Goal: Navigation & Orientation: Find specific page/section

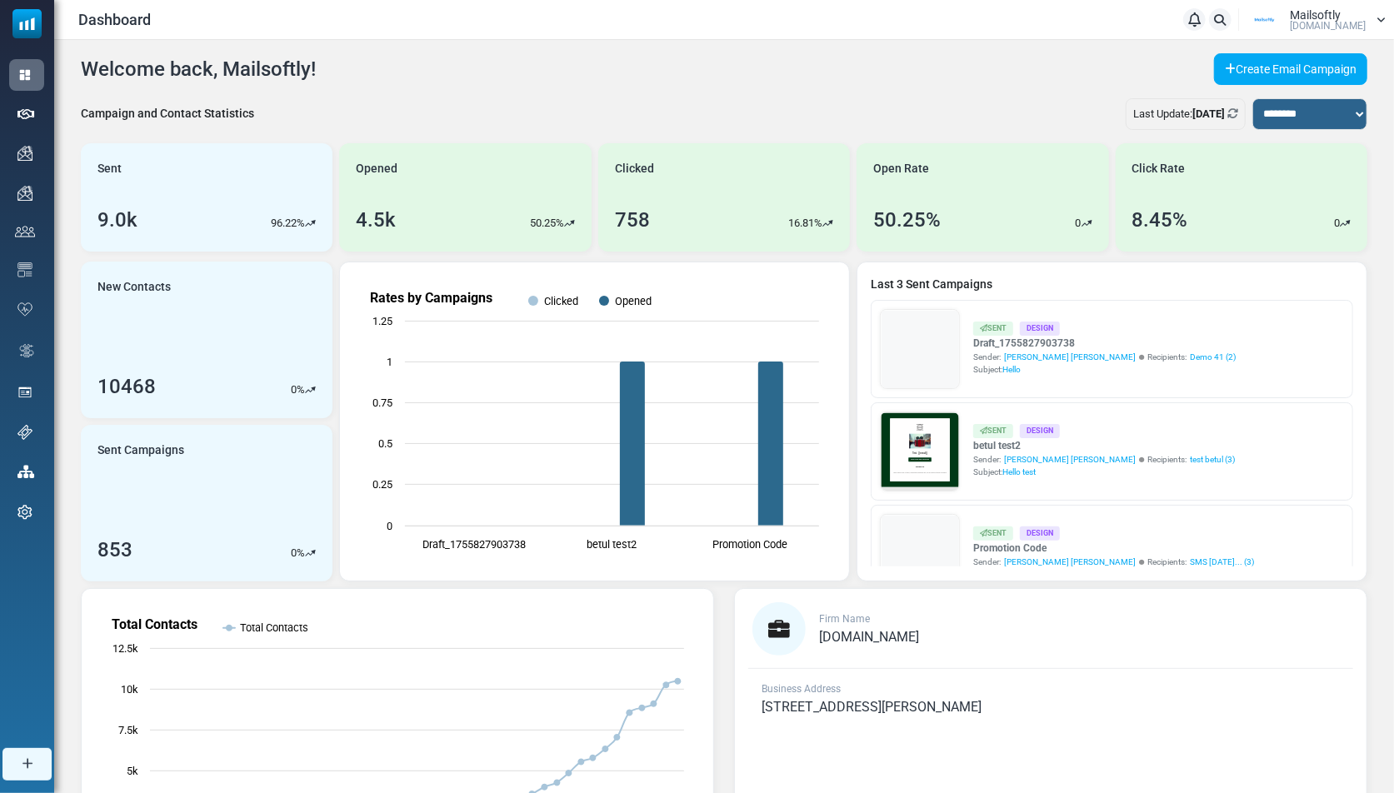
click at [1253, 22] on div "Mailsoftly Mailsoftly.Com" at bounding box center [1315, 19] width 142 height 25
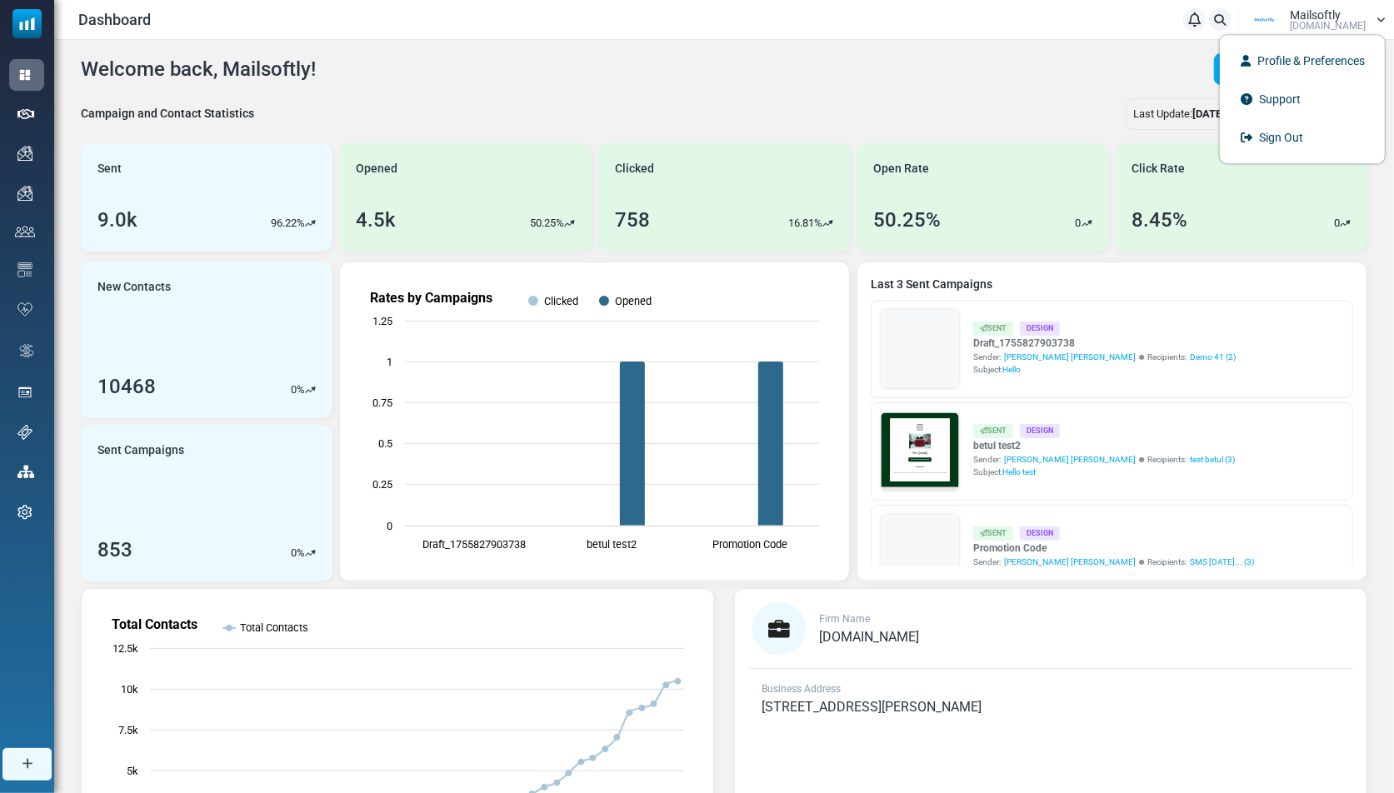
click at [840, 79] on div "Welcome back, Mailsoftly! Create Email Campaign" at bounding box center [724, 69] width 1286 height 32
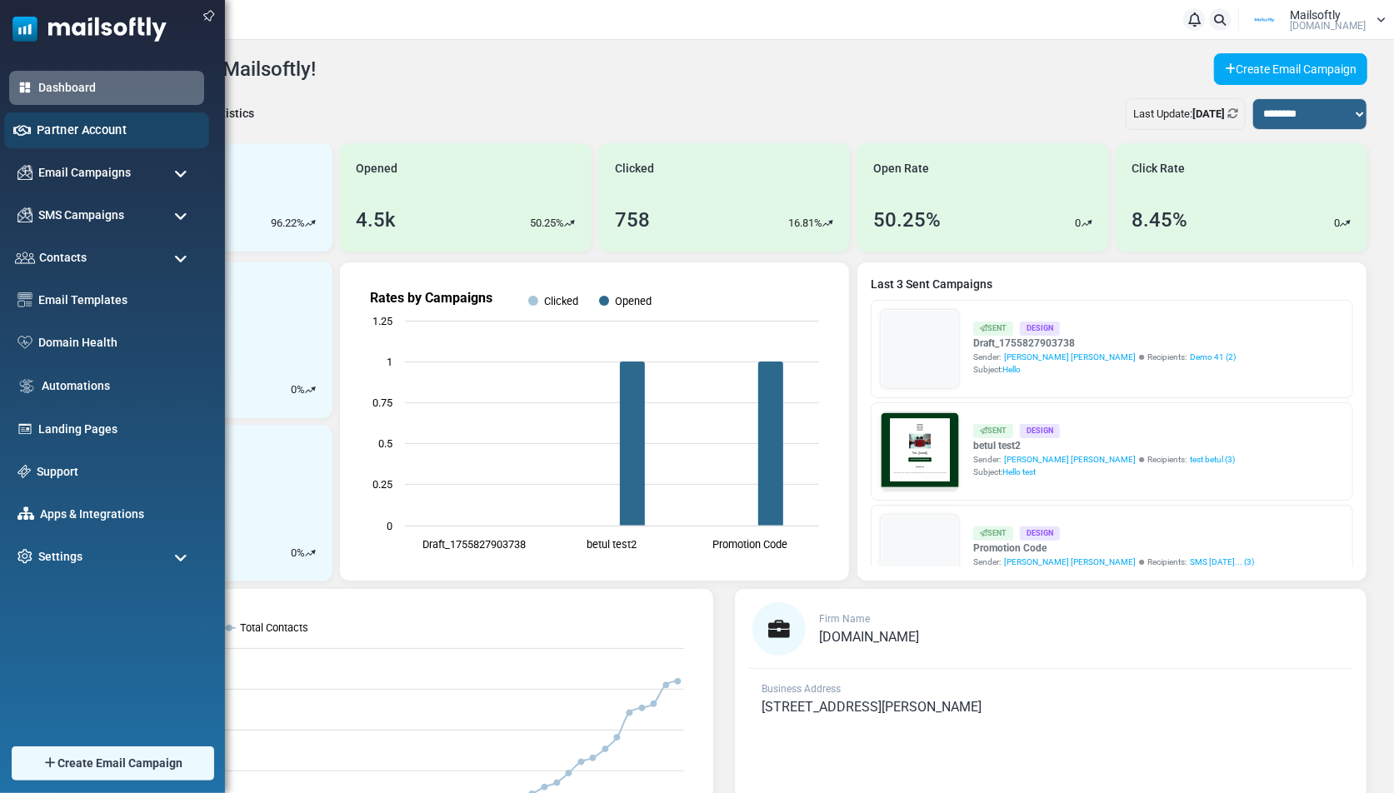
click at [60, 139] on link "Partner Account" at bounding box center [118, 130] width 163 height 18
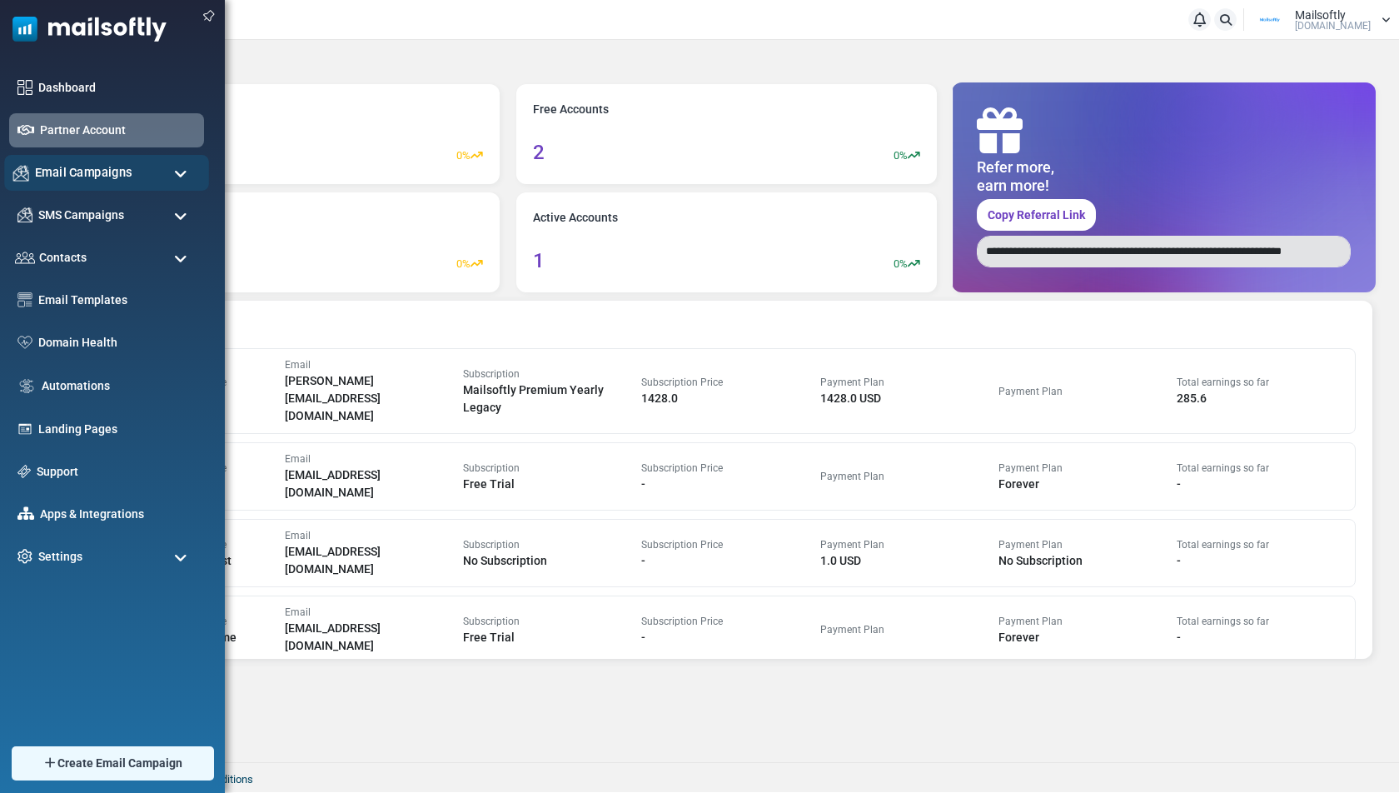
click at [75, 176] on span "Email Campaigns" at bounding box center [83, 172] width 97 height 18
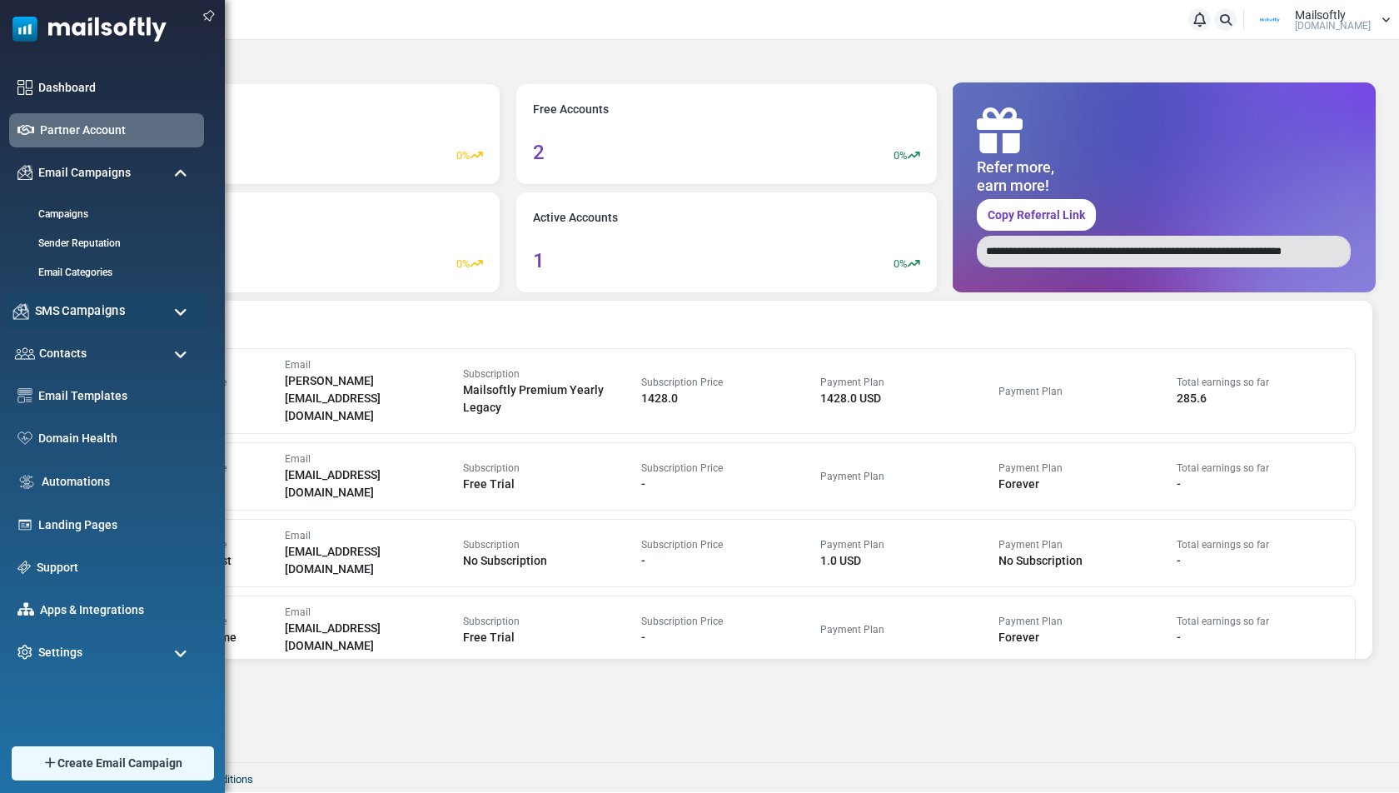
click at [81, 318] on span "SMS Campaigns" at bounding box center [80, 311] width 90 height 18
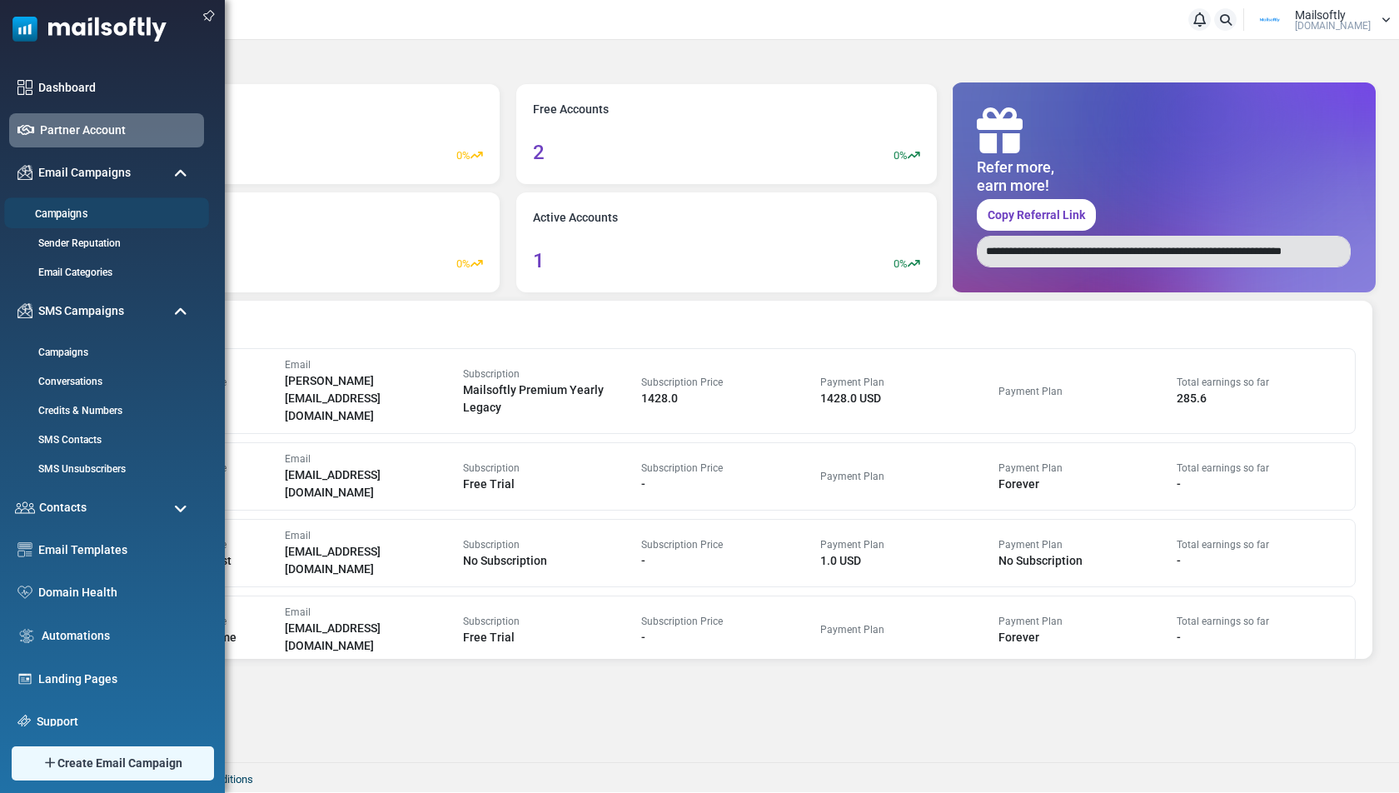
click at [84, 222] on li "Campaigns" at bounding box center [106, 212] width 205 height 31
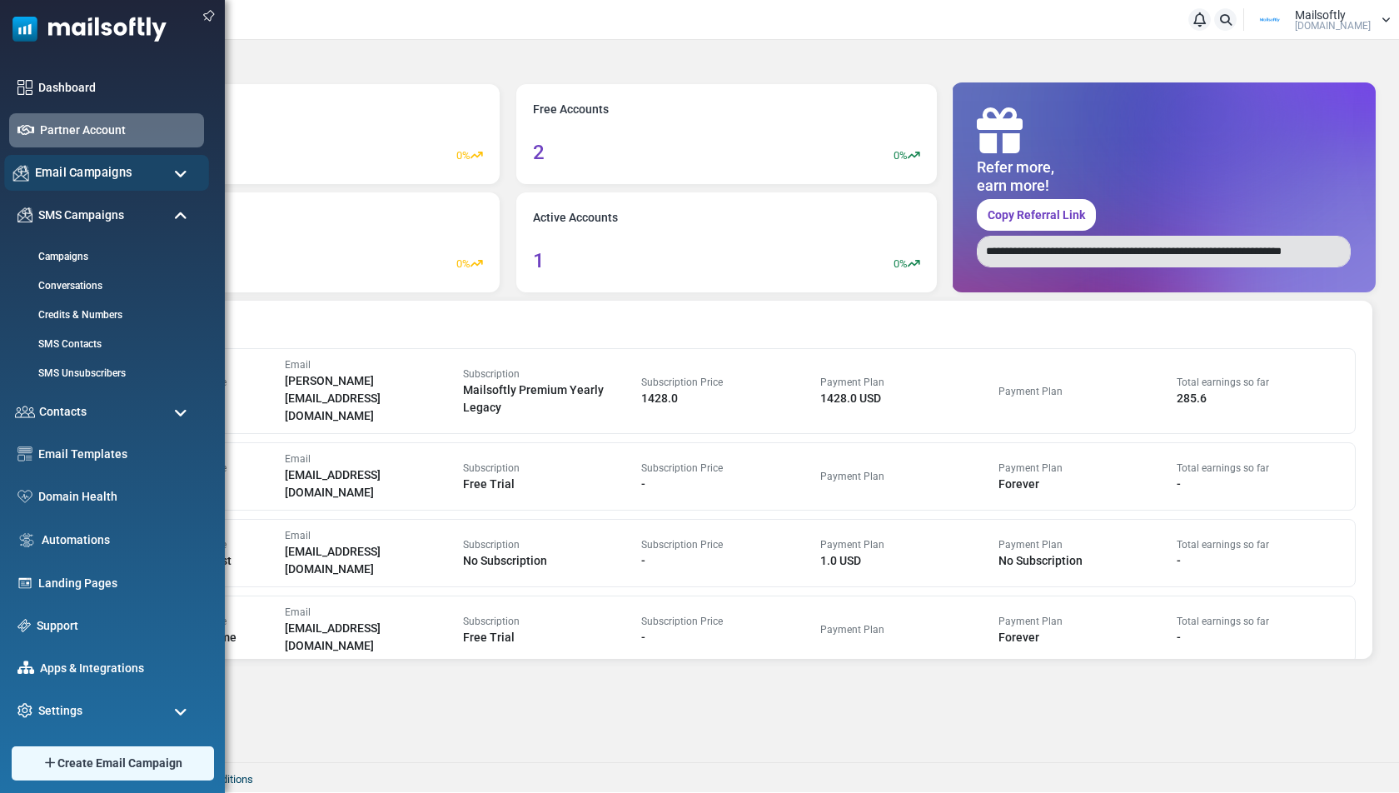
click at [76, 188] on div "Email Campaigns" at bounding box center [106, 173] width 205 height 36
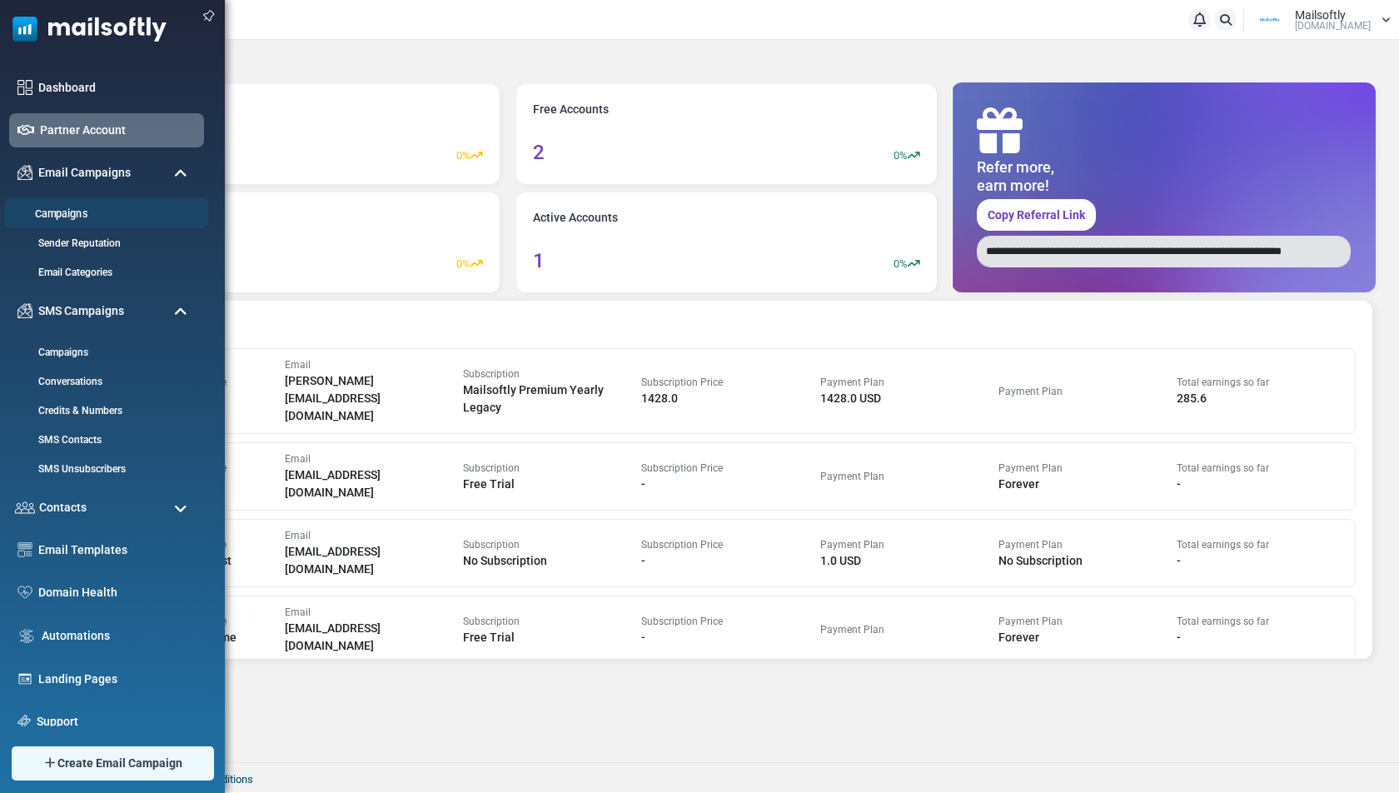
click at [79, 210] on link "Campaigns" at bounding box center [104, 215] width 200 height 16
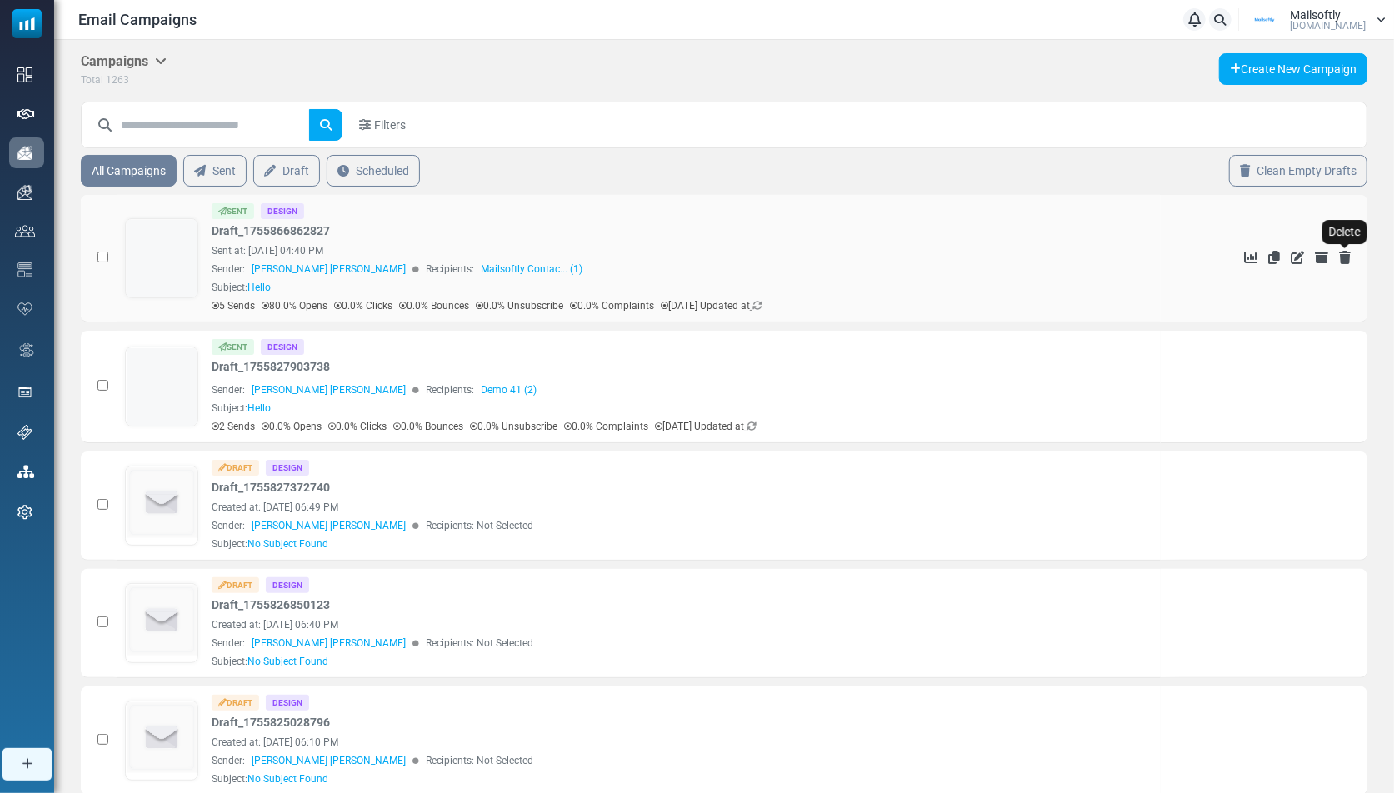
click at [1341, 255] on icon "Delete" at bounding box center [1345, 257] width 12 height 13
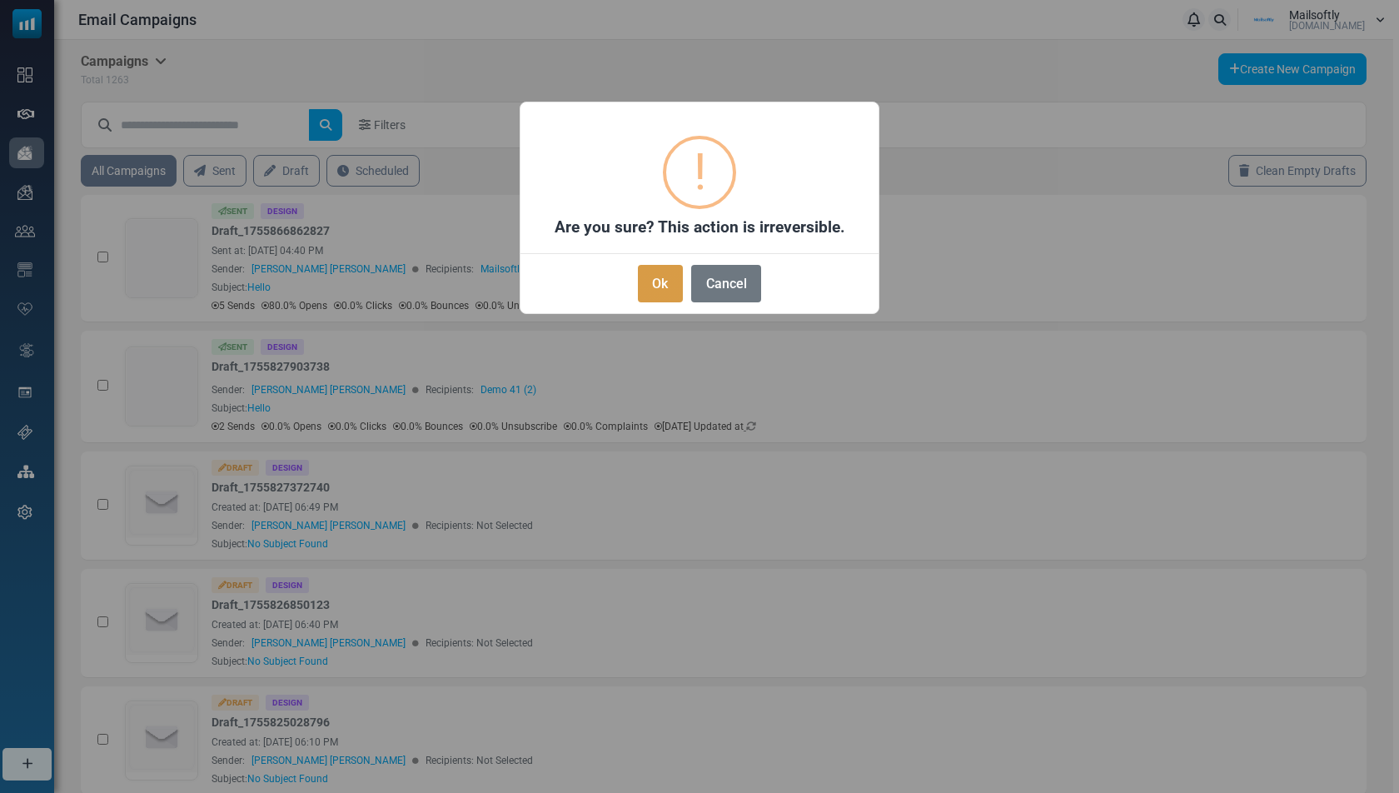
click at [658, 273] on button "Ok" at bounding box center [660, 283] width 45 height 37
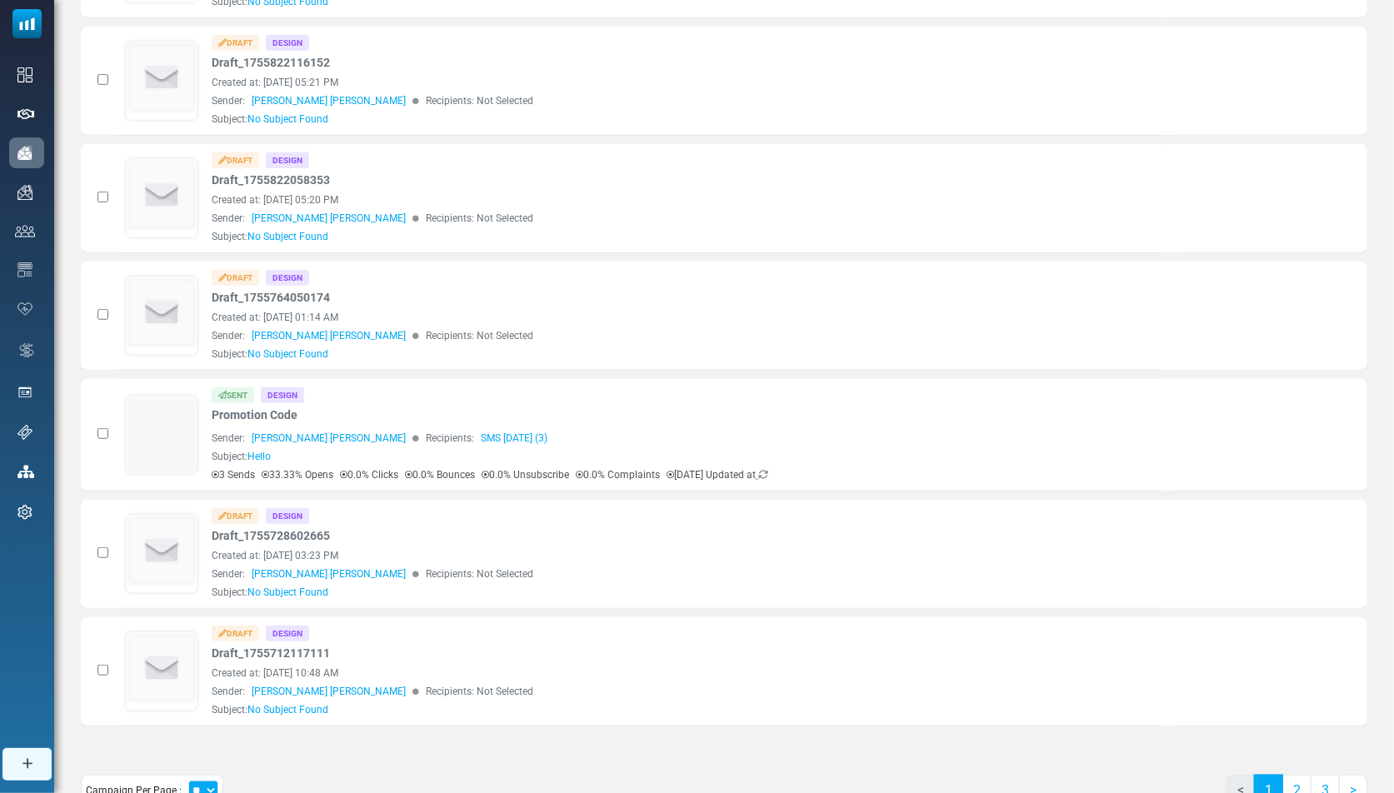
scroll to position [704, 0]
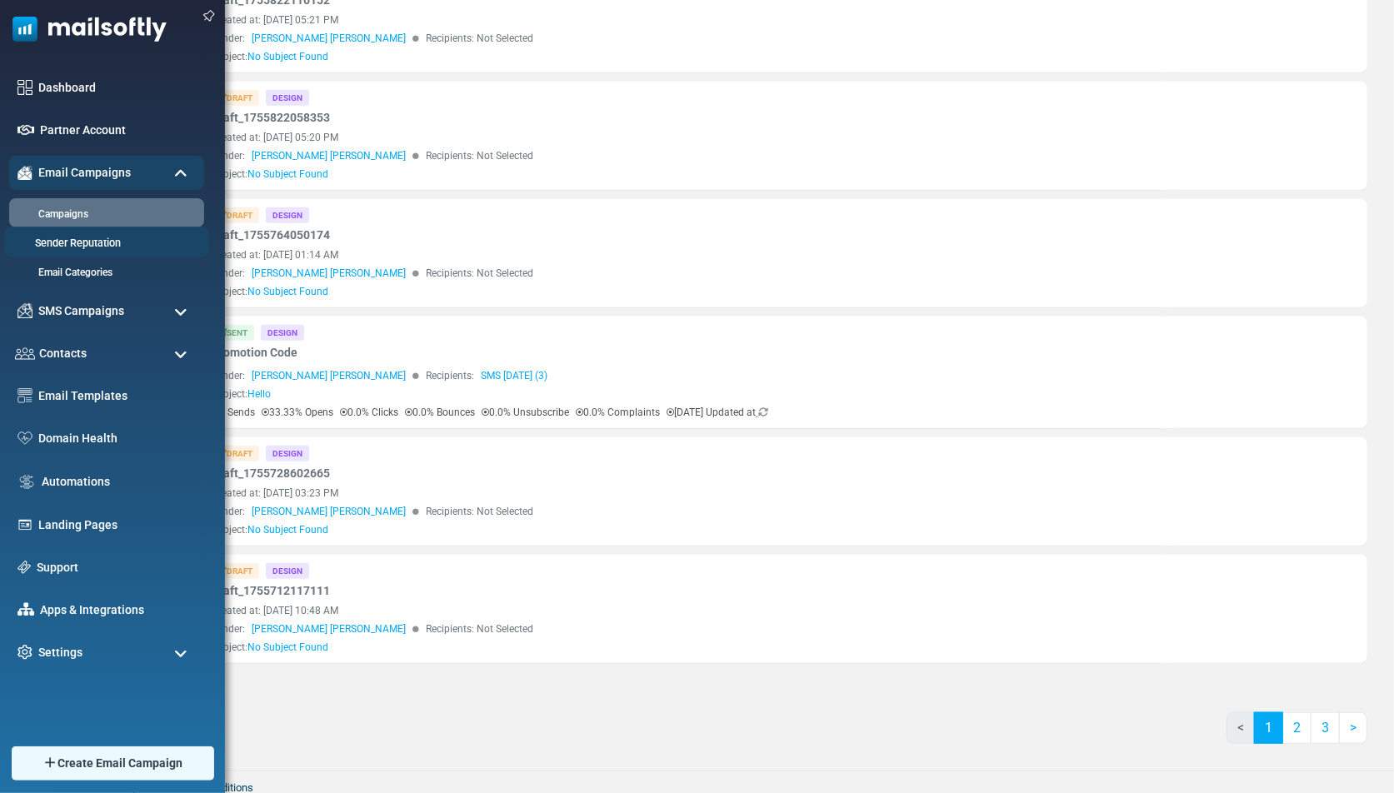
click at [46, 242] on link "Sender Reputation" at bounding box center [104, 244] width 200 height 16
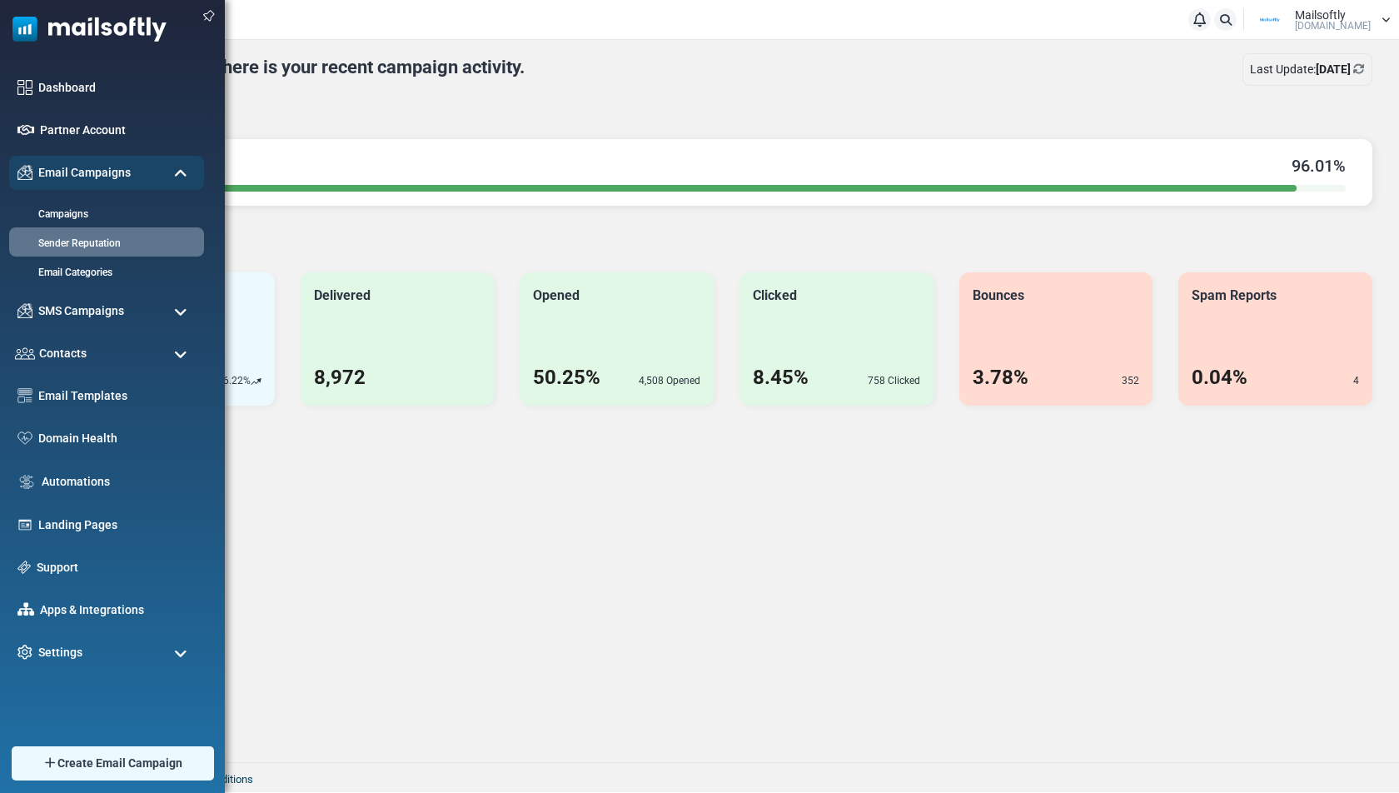
click at [53, 355] on span "Contacts" at bounding box center [62, 353] width 47 height 17
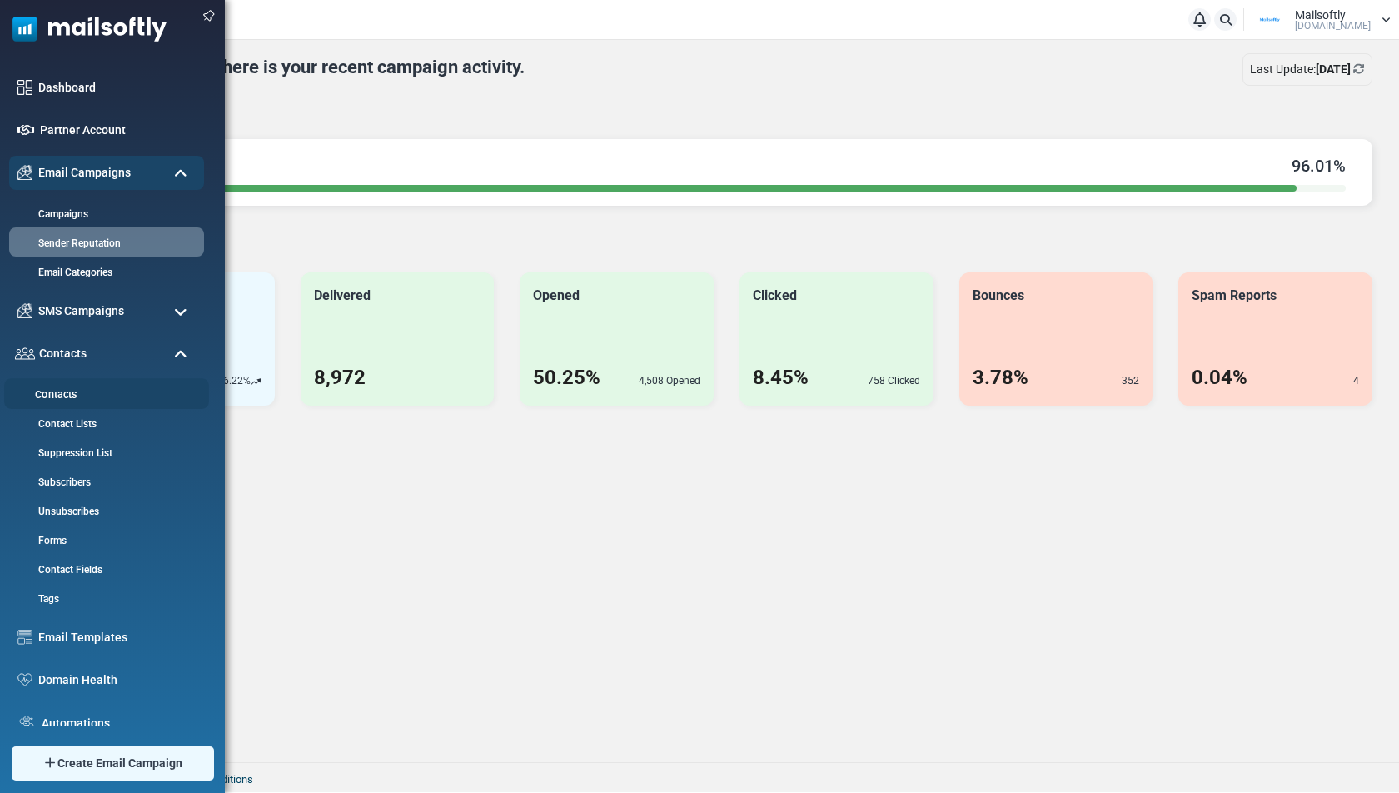
click at [59, 396] on link "Contacts" at bounding box center [104, 395] width 200 height 16
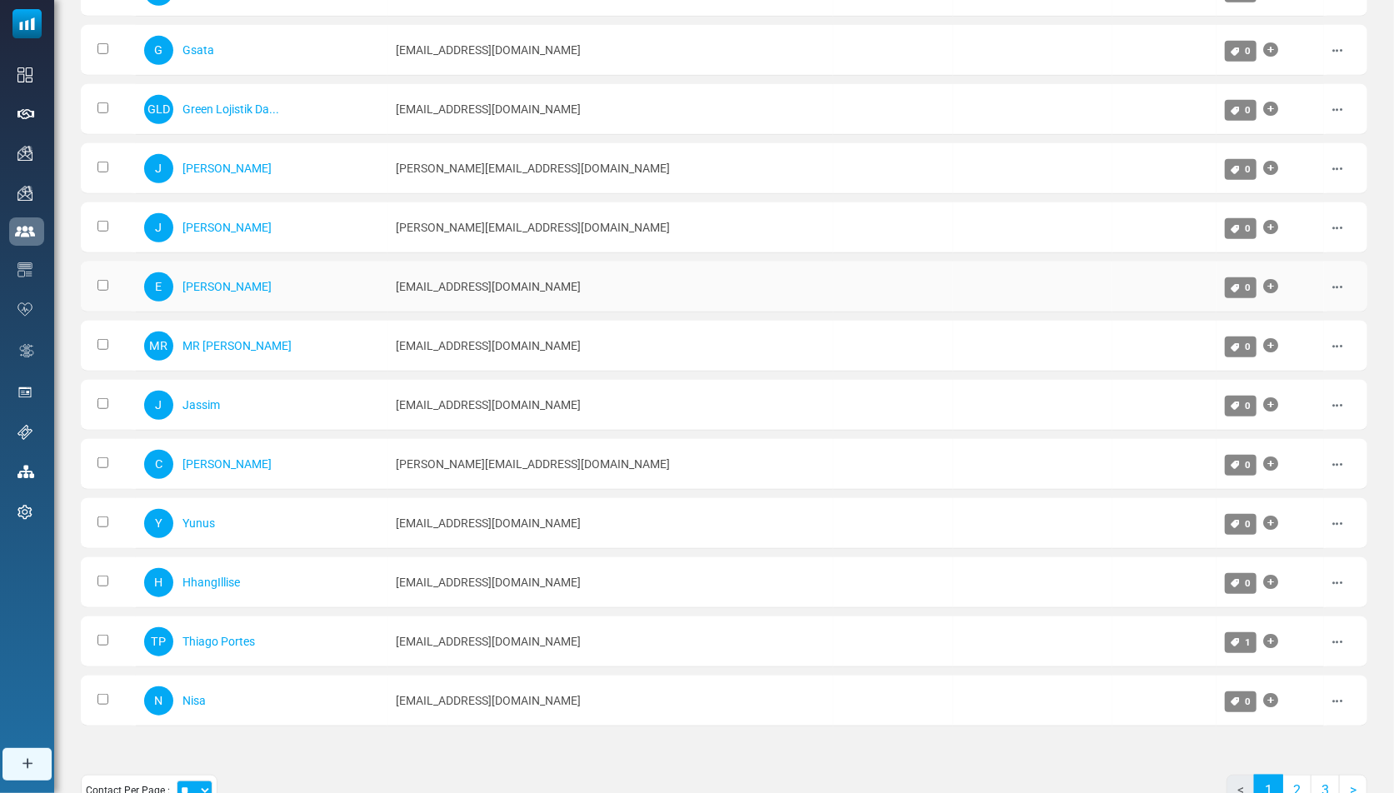
scroll to position [716, 0]
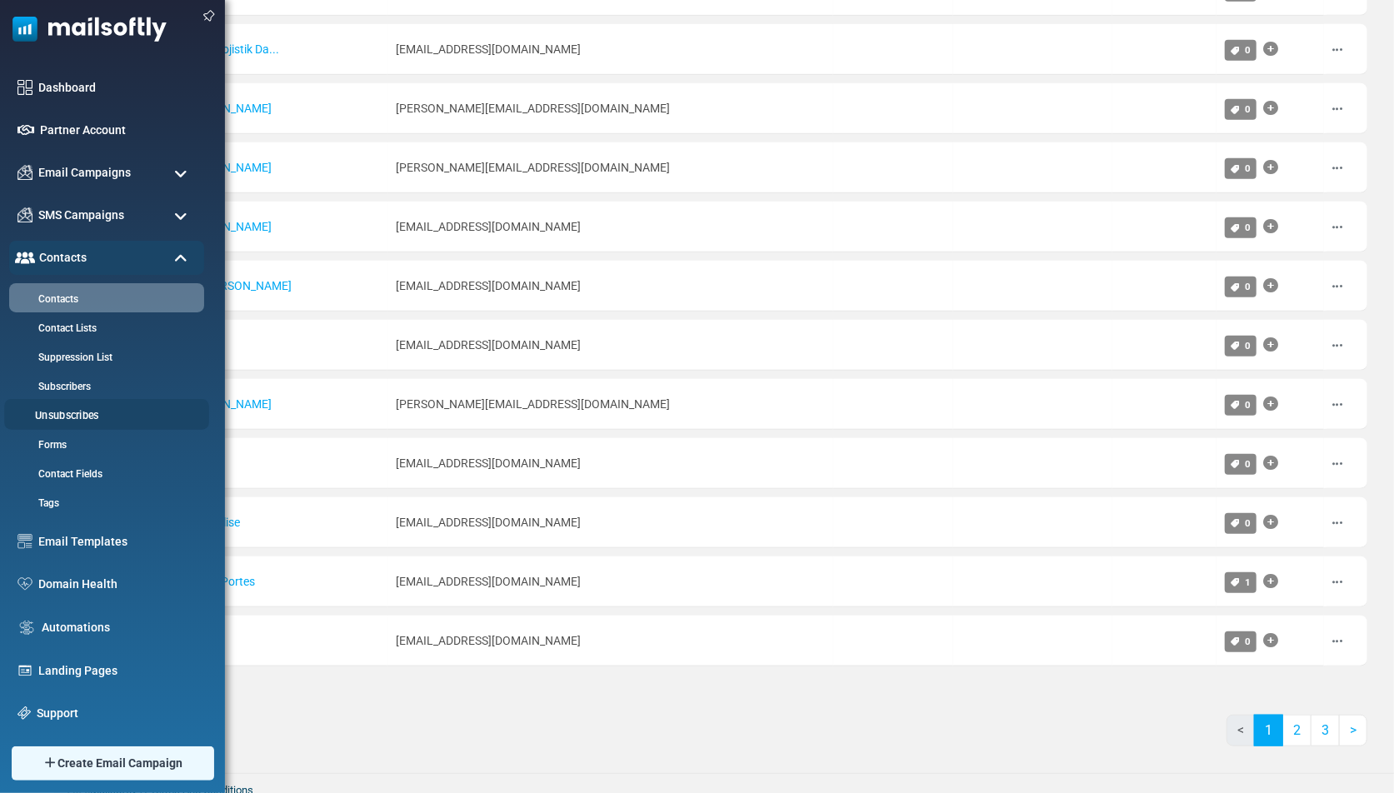
click at [72, 420] on link "Unsubscribes" at bounding box center [104, 416] width 200 height 16
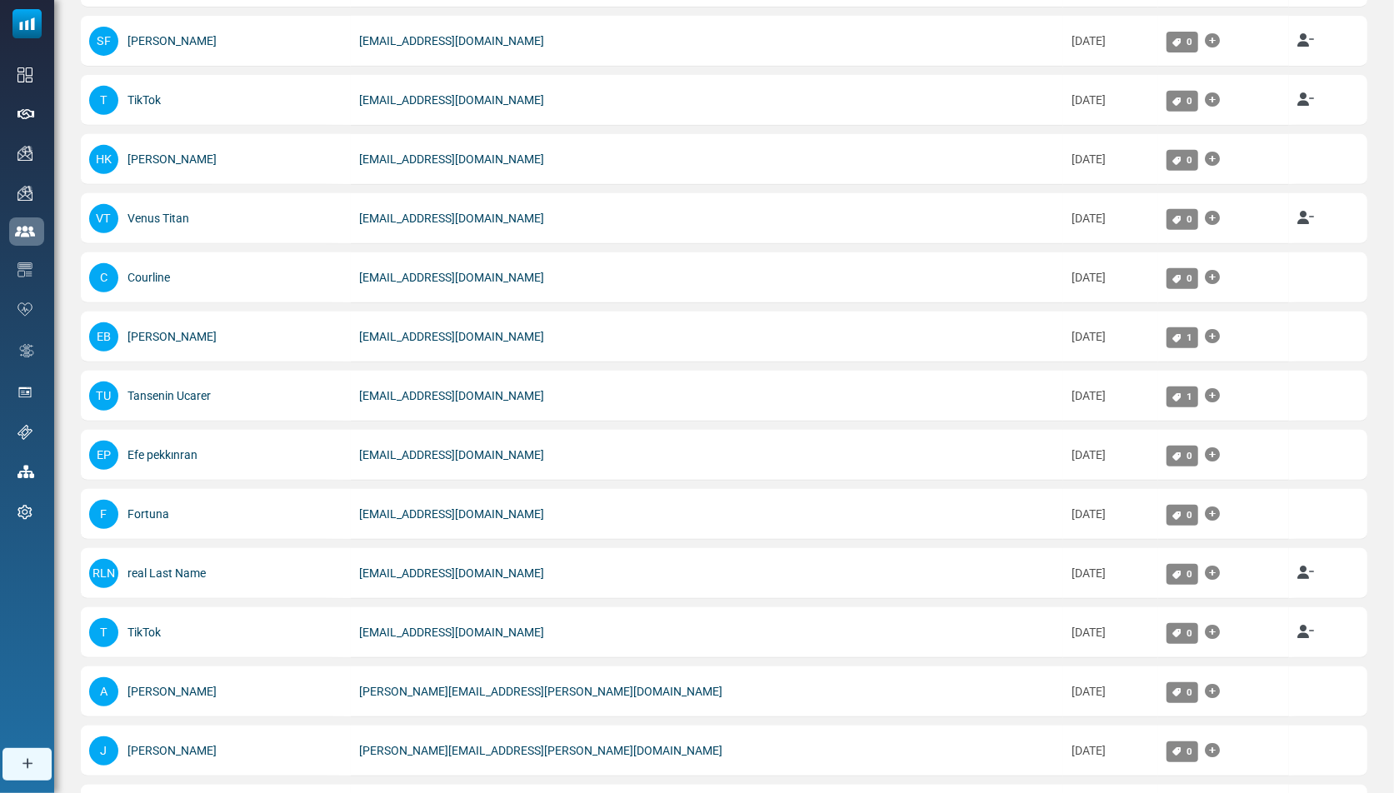
scroll to position [726, 0]
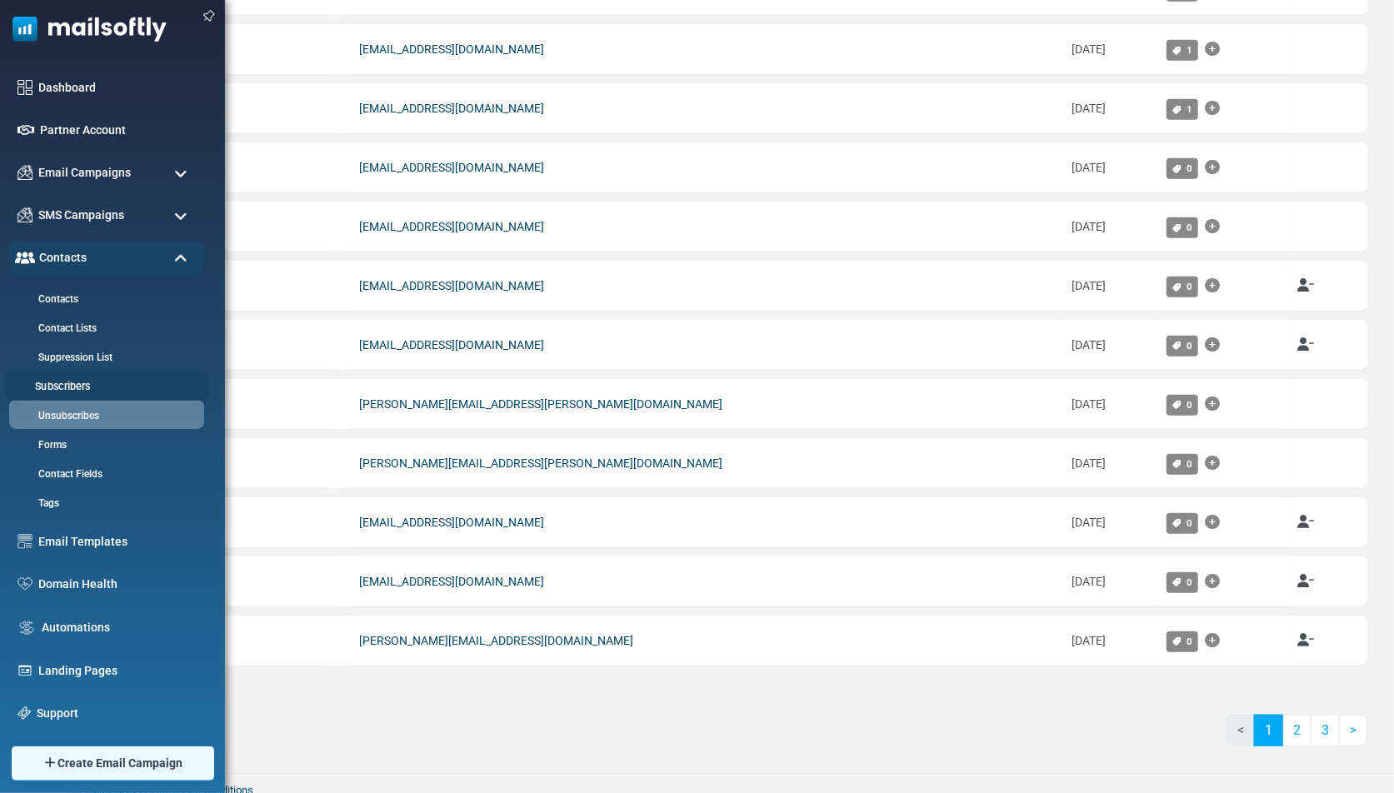
click at [66, 387] on link "Subscribers" at bounding box center [104, 387] width 200 height 16
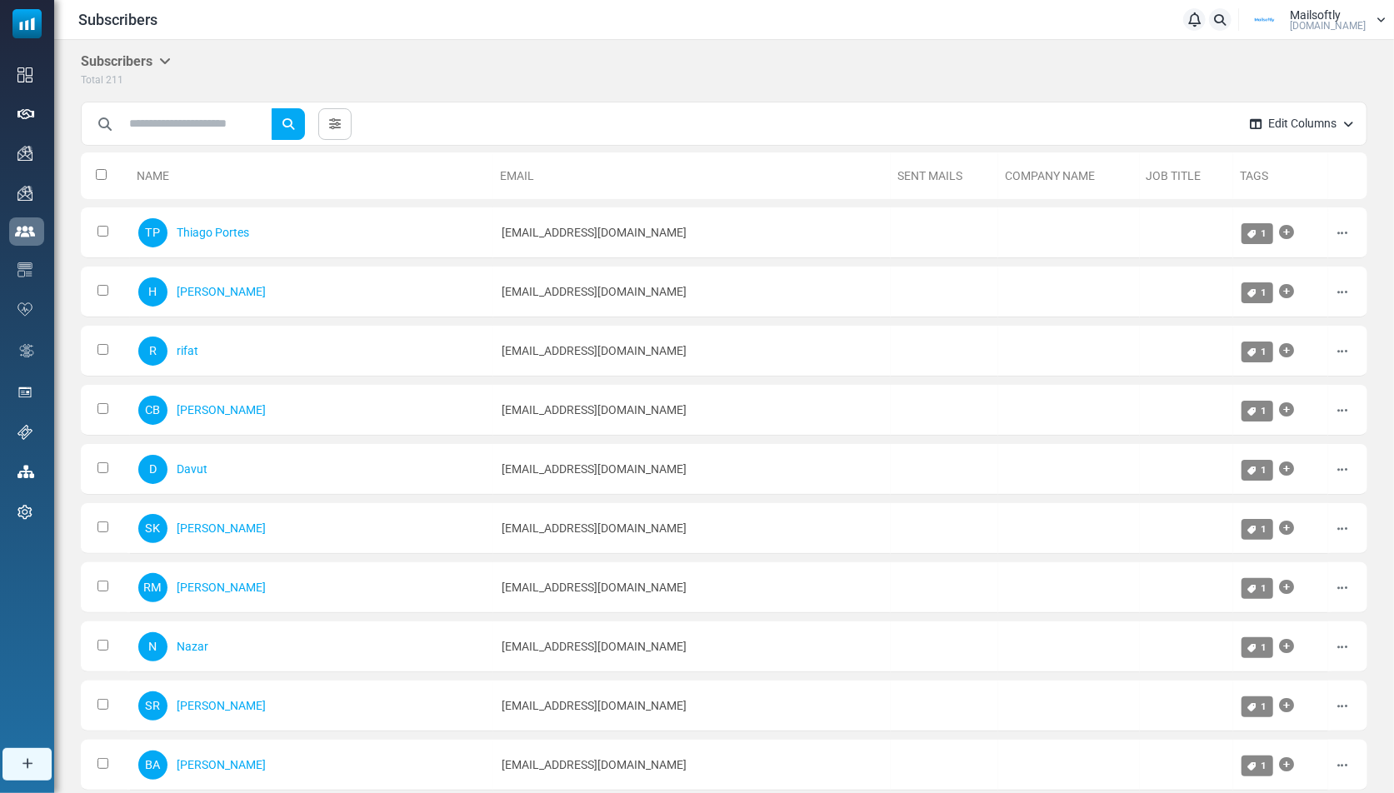
click at [130, 253] on td at bounding box center [105, 232] width 49 height 51
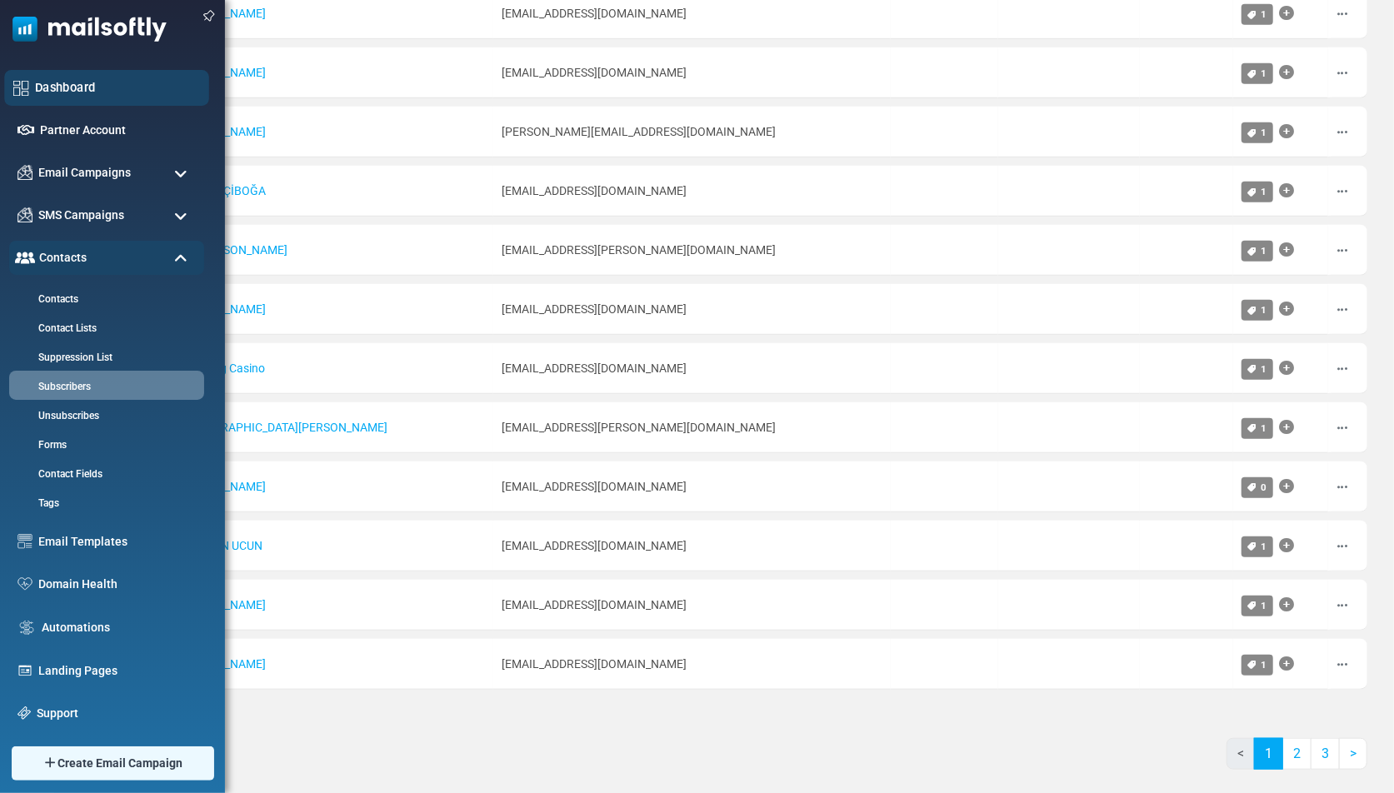
click at [112, 87] on link "Dashboard" at bounding box center [117, 87] width 165 height 18
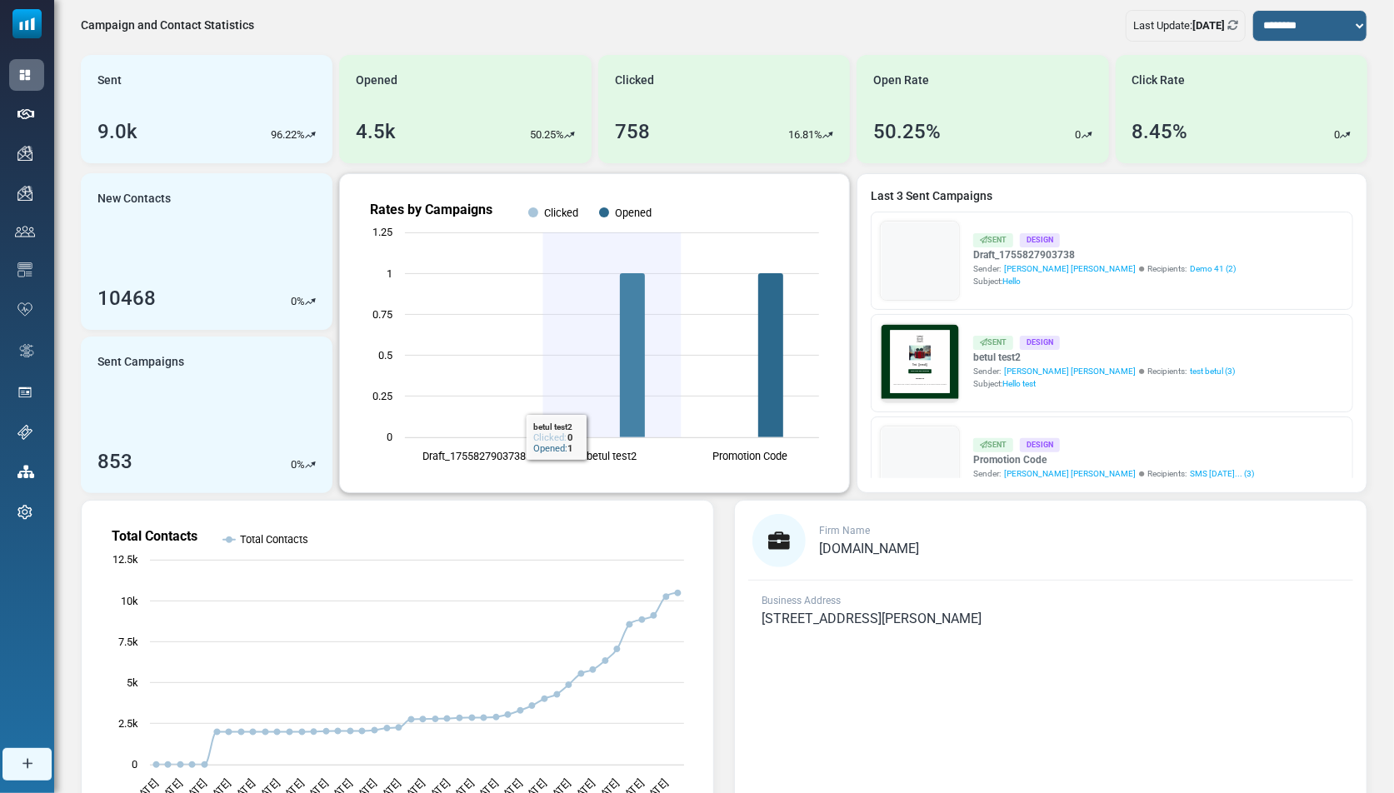
scroll to position [196, 0]
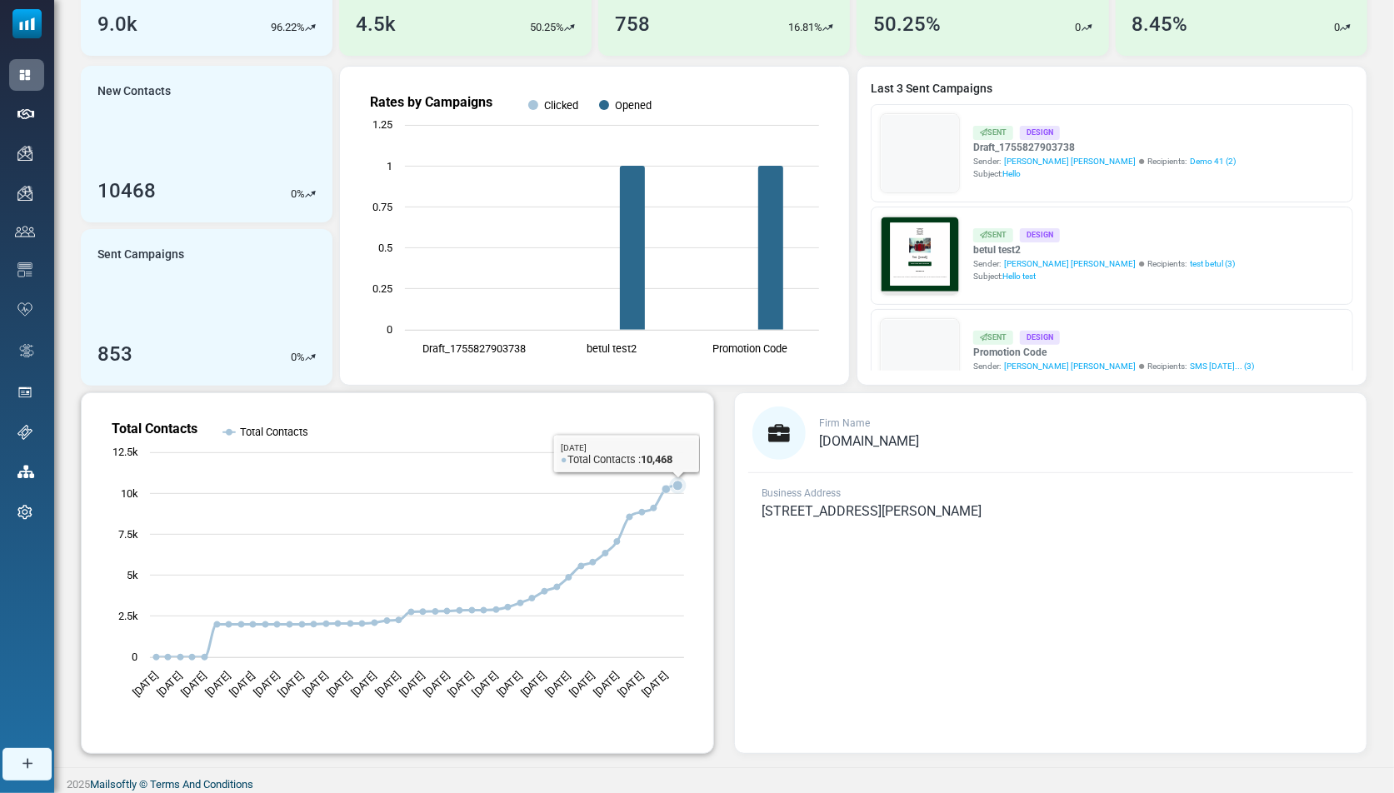
click at [677, 481] on icon "Total Contacts" at bounding box center [678, 486] width 10 height 10
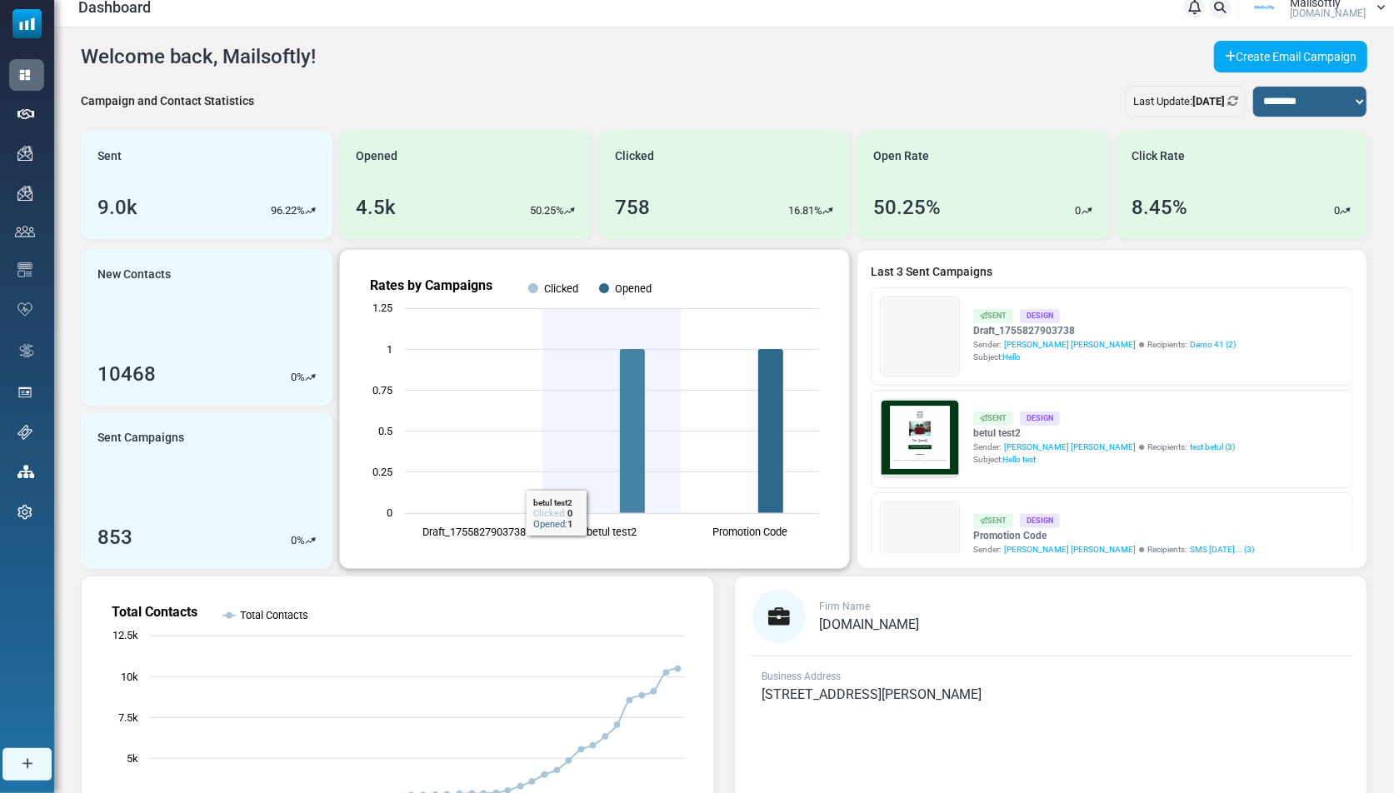
scroll to position [0, 0]
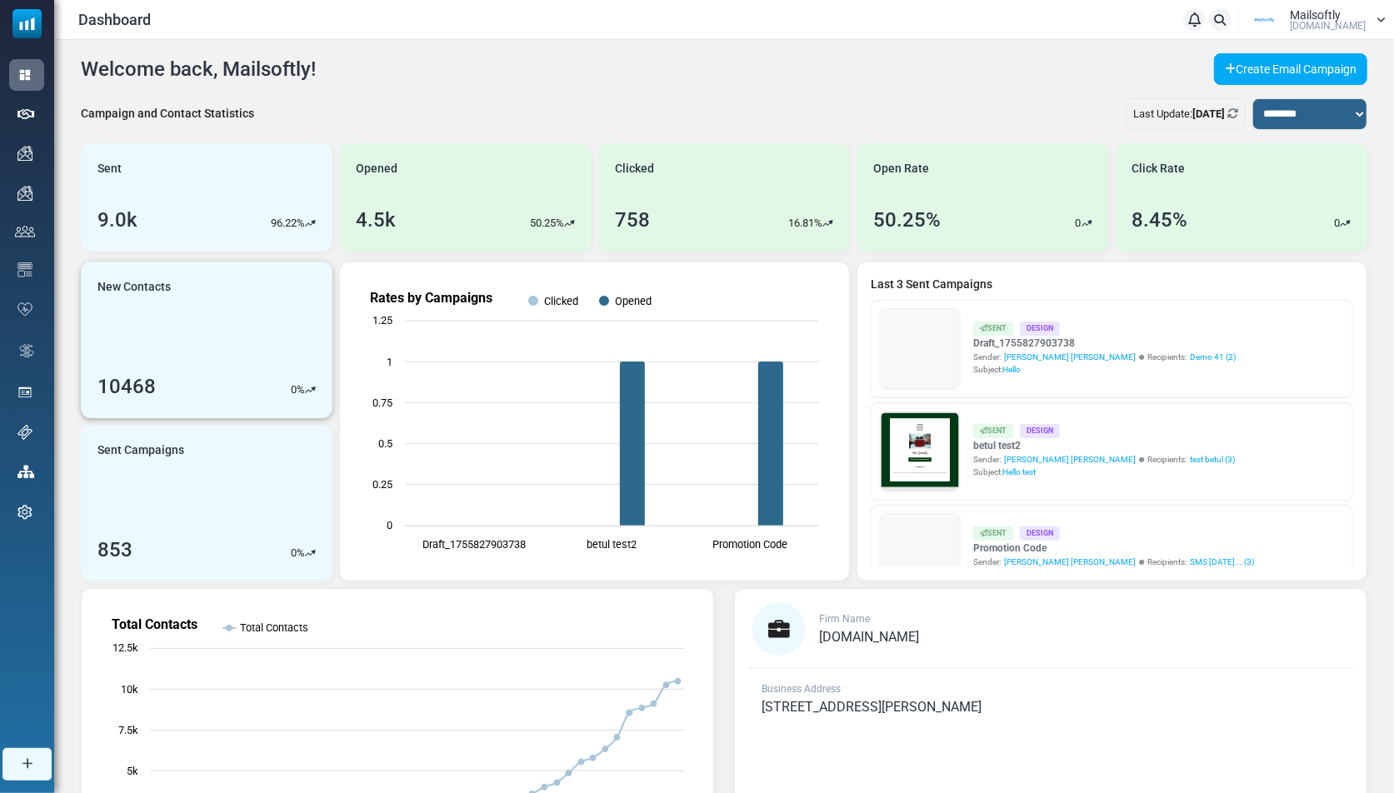
click at [209, 337] on link "New Contacts 10468 0 %" at bounding box center [207, 340] width 252 height 157
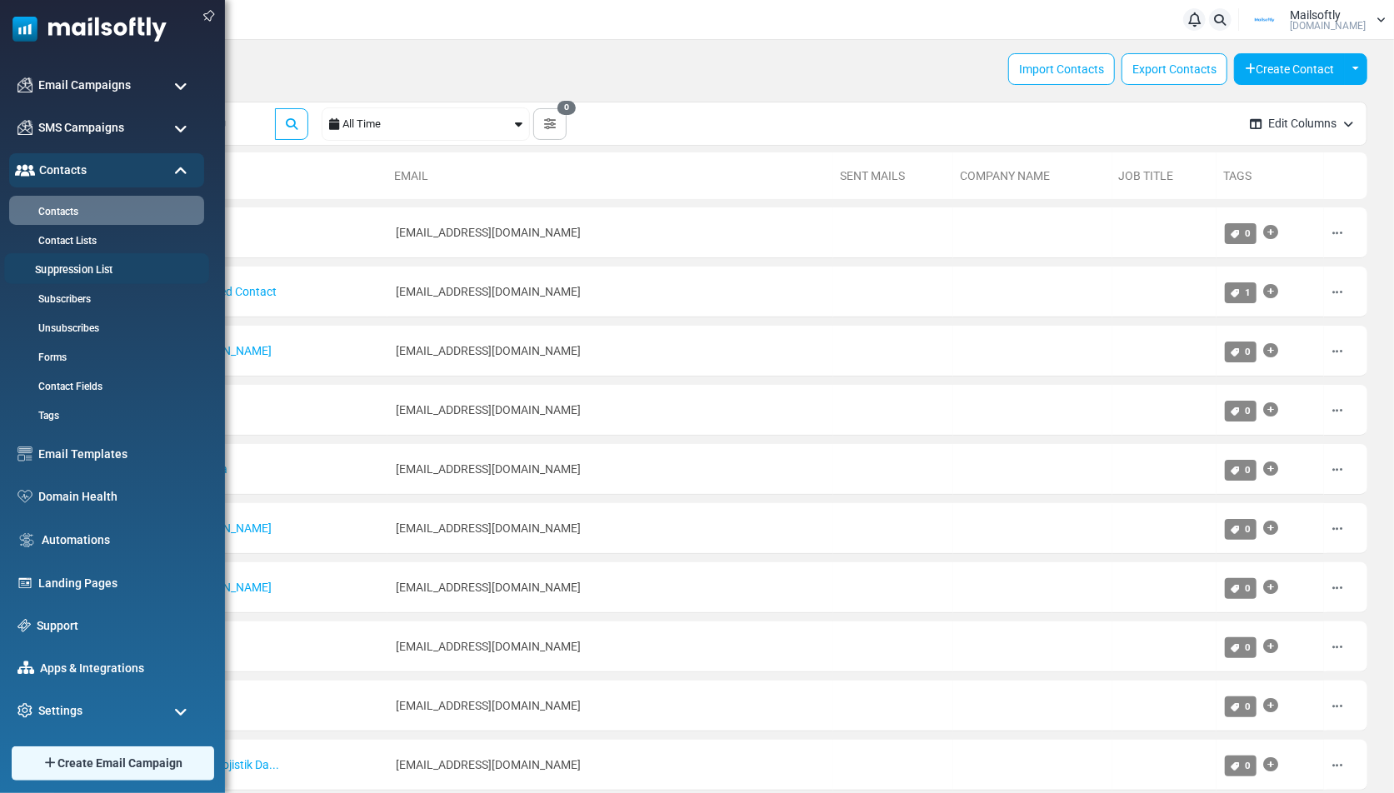
scroll to position [88, 0]
click at [104, 710] on div "Settings" at bounding box center [106, 710] width 205 height 36
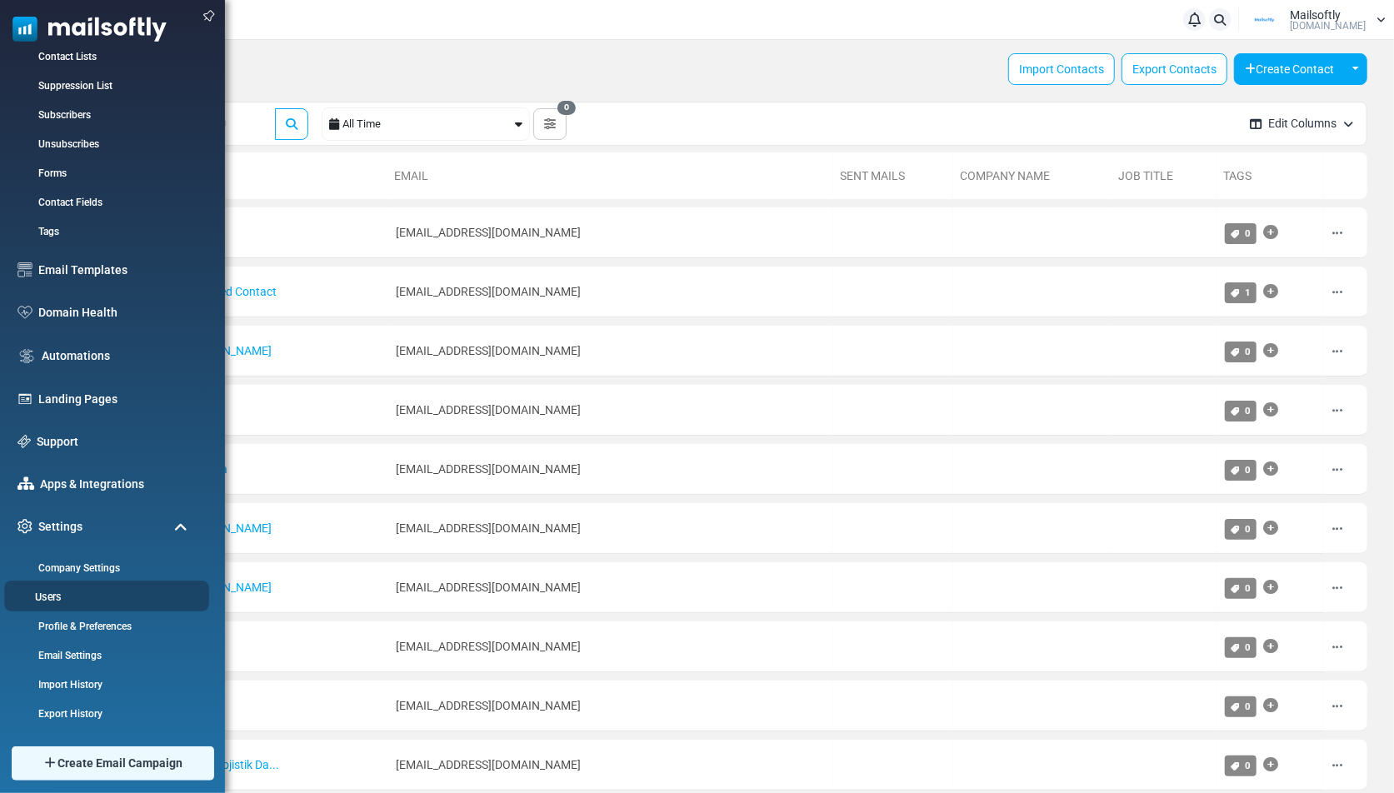
click at [68, 590] on link "Users" at bounding box center [104, 597] width 200 height 16
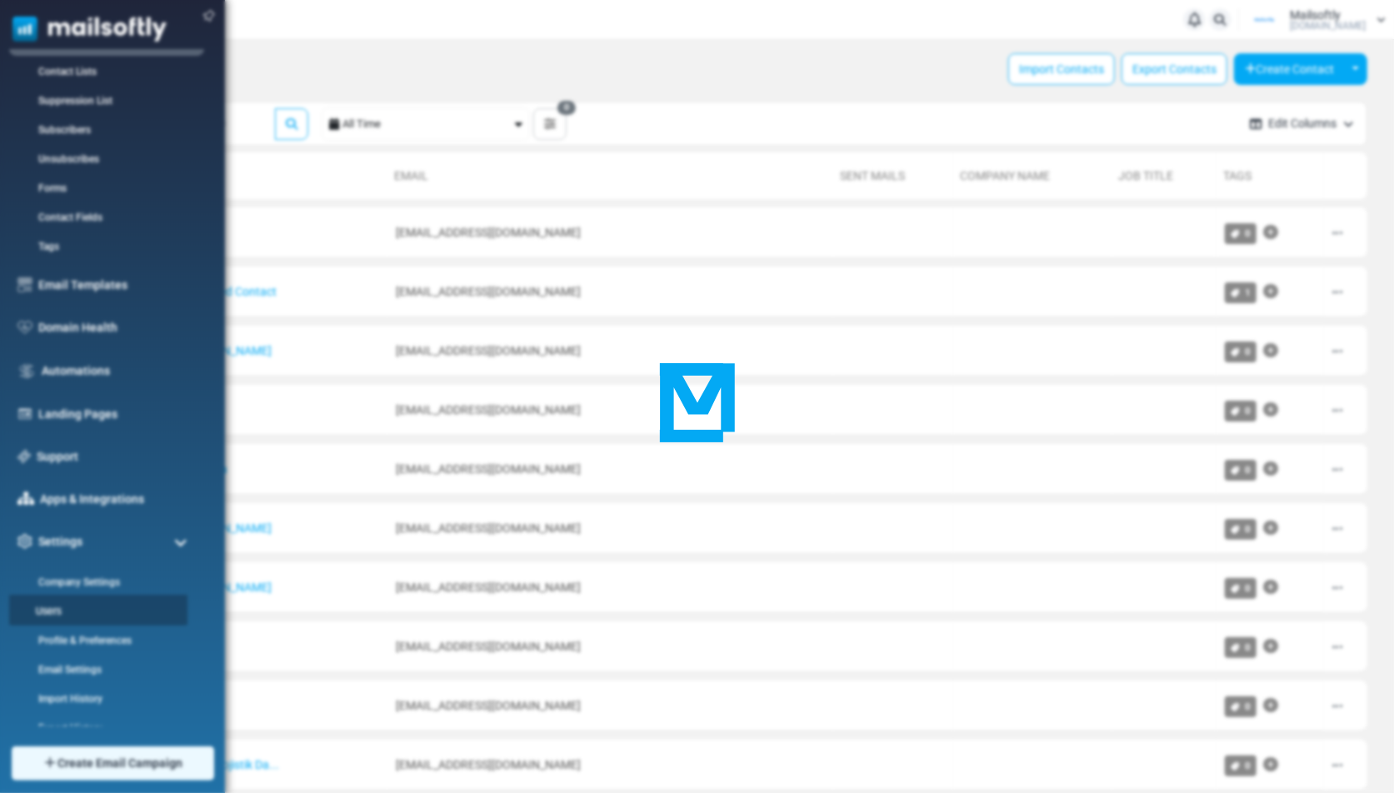
scroll to position [0, 0]
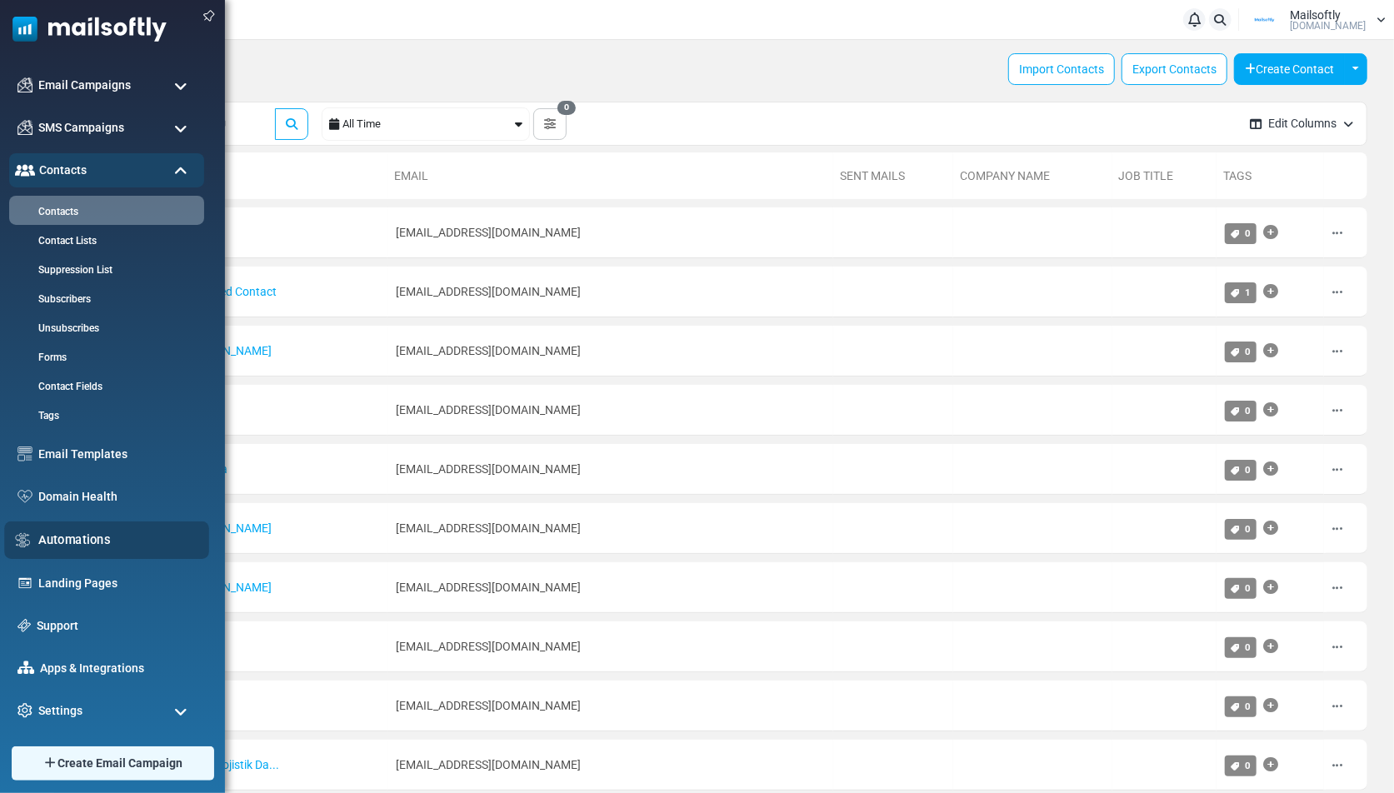
scroll to position [88, 0]
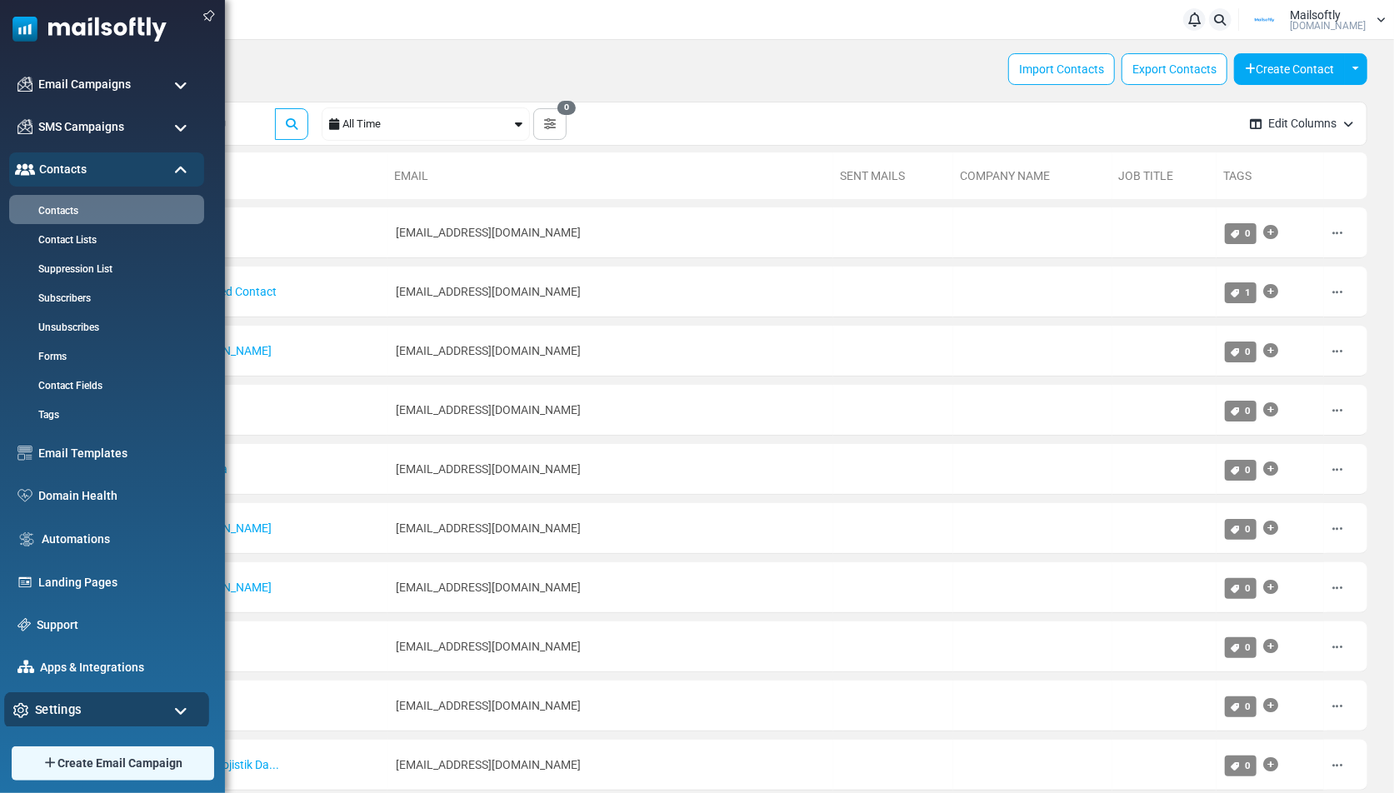
click at [76, 716] on span "Settings" at bounding box center [58, 710] width 47 height 18
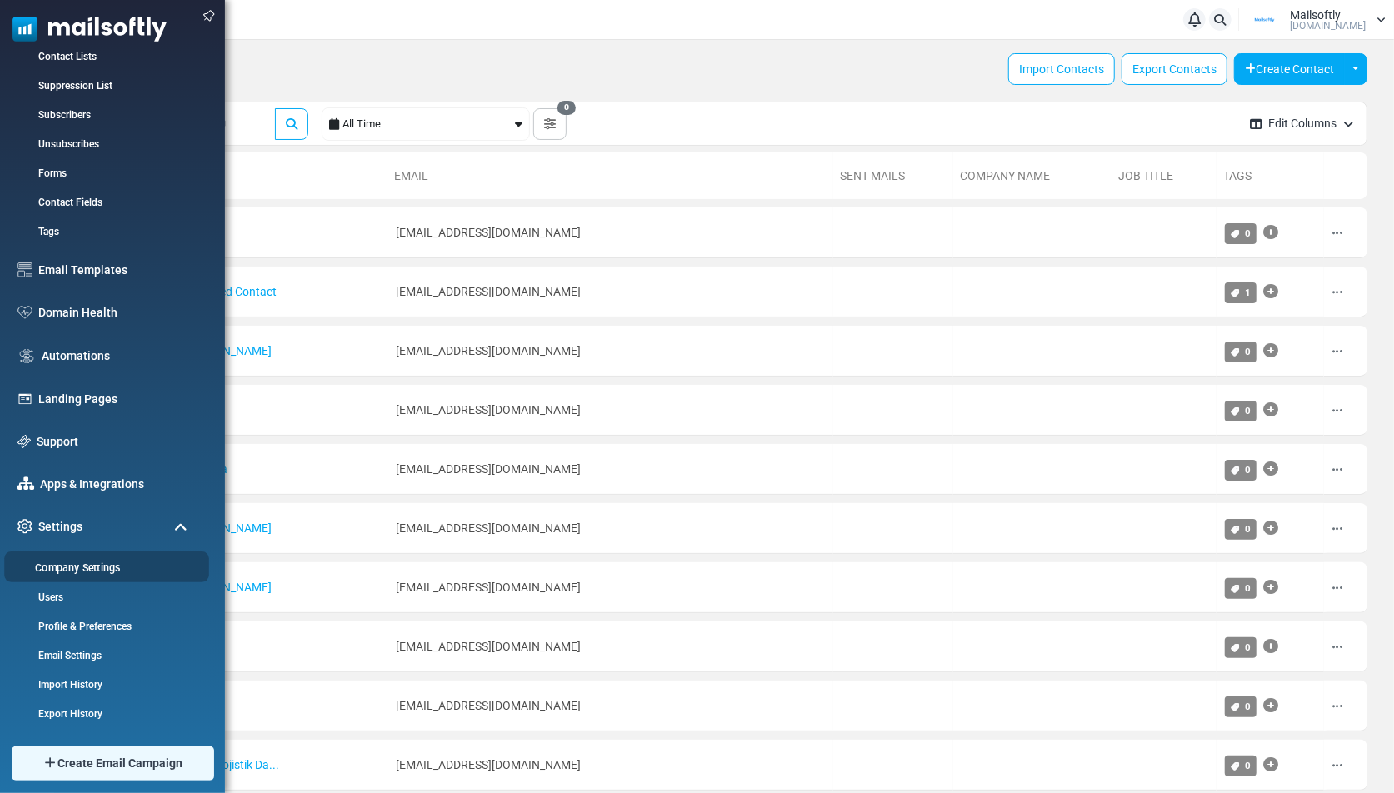
click at [97, 560] on link "Company Settings" at bounding box center [104, 568] width 200 height 16
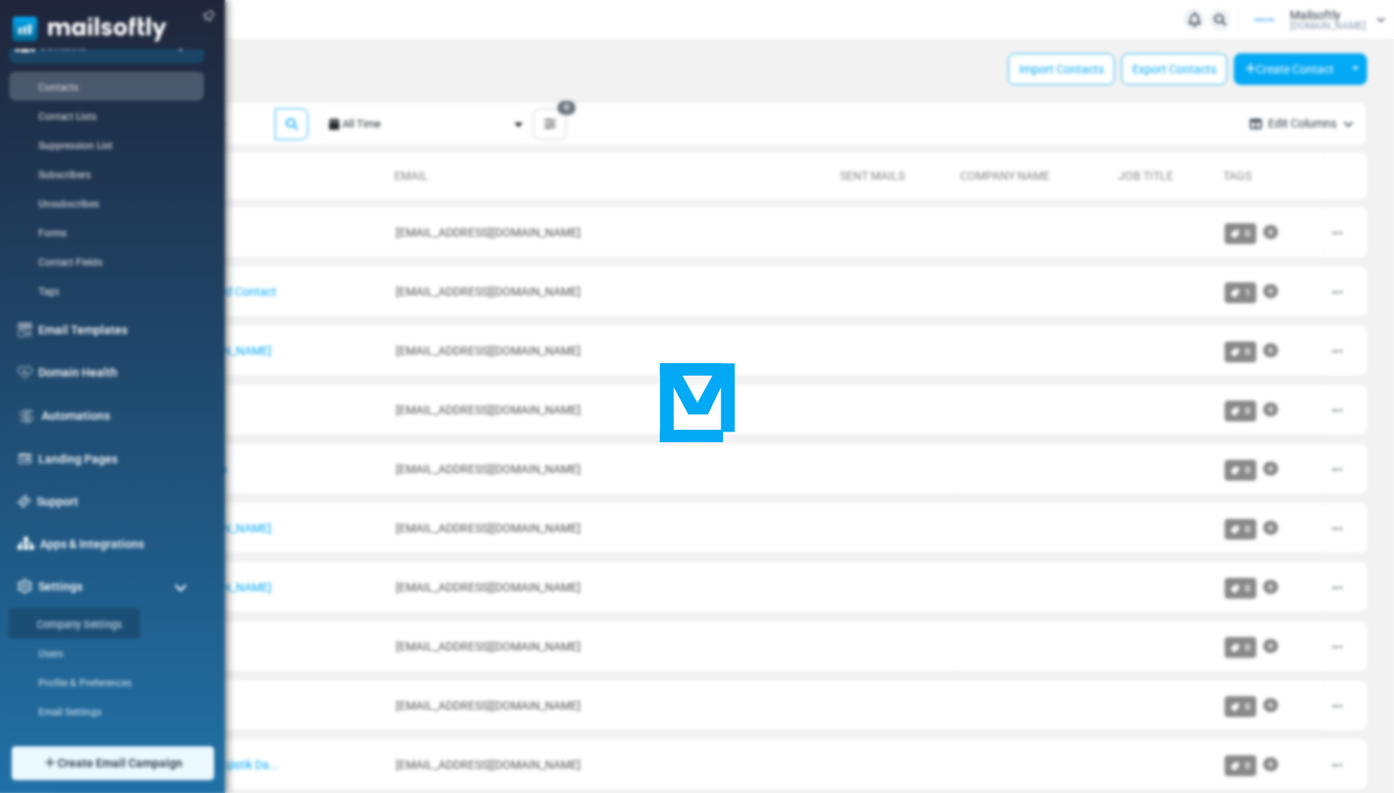
scroll to position [0, 0]
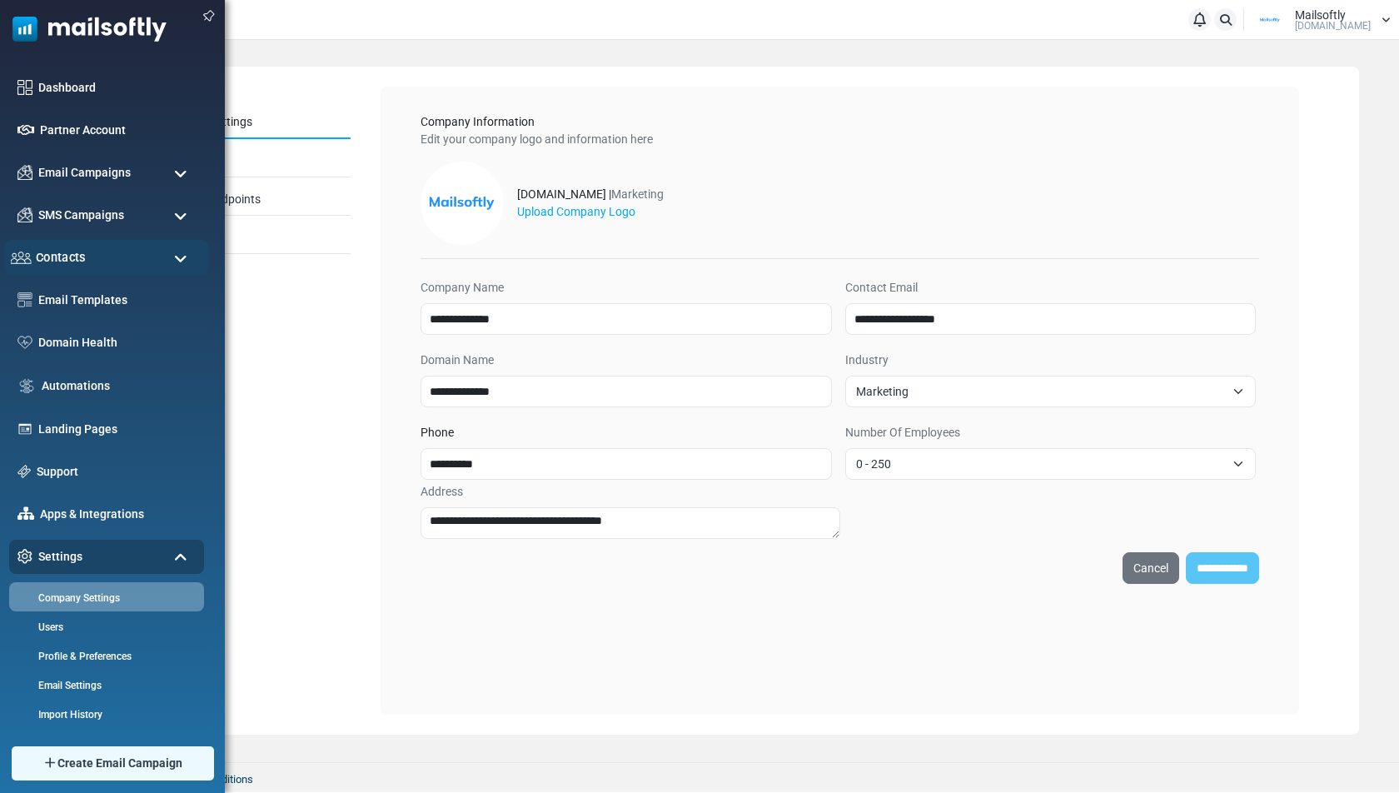
click at [84, 255] on span "Contacts" at bounding box center [61, 257] width 50 height 18
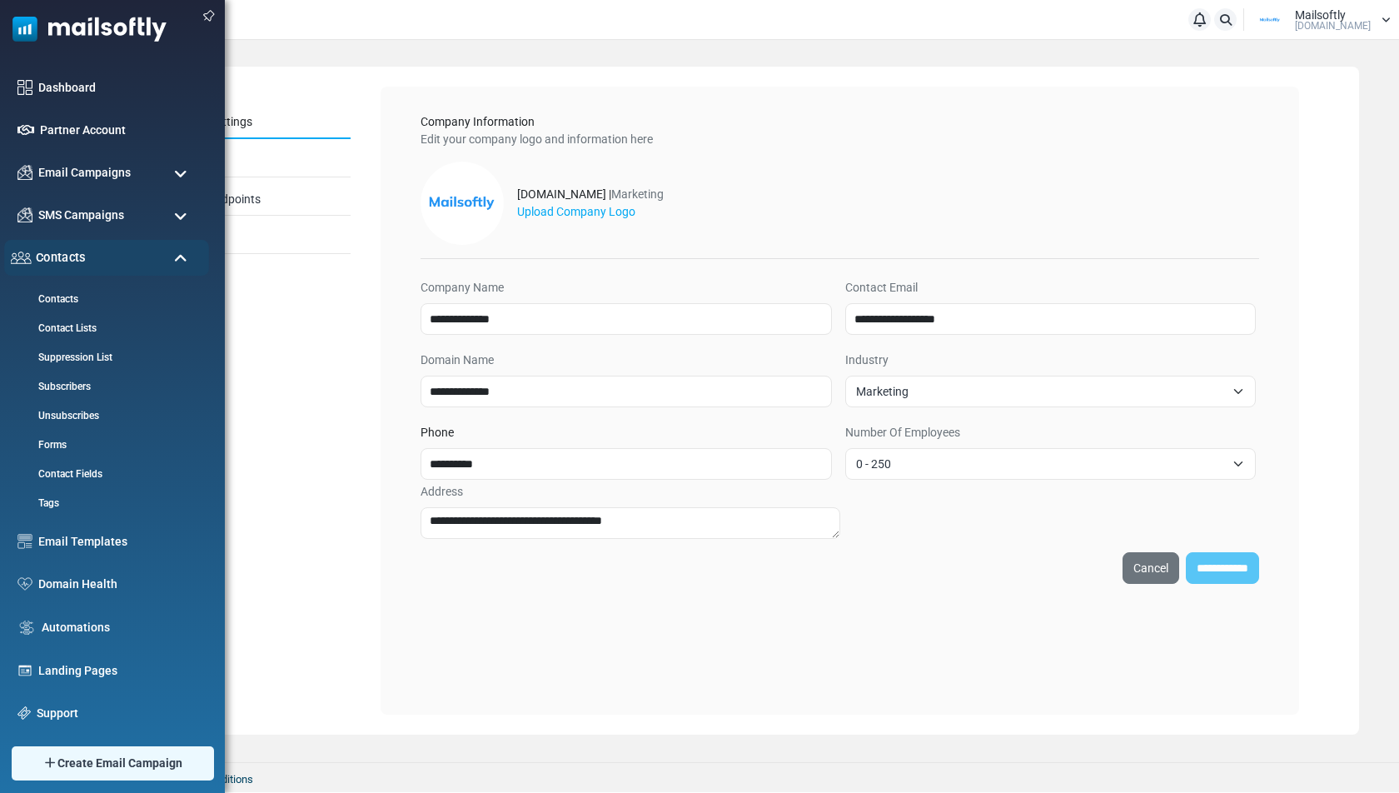
click at [85, 256] on div "Contacts" at bounding box center [106, 258] width 205 height 36
